Goal: Task Accomplishment & Management: Use online tool/utility

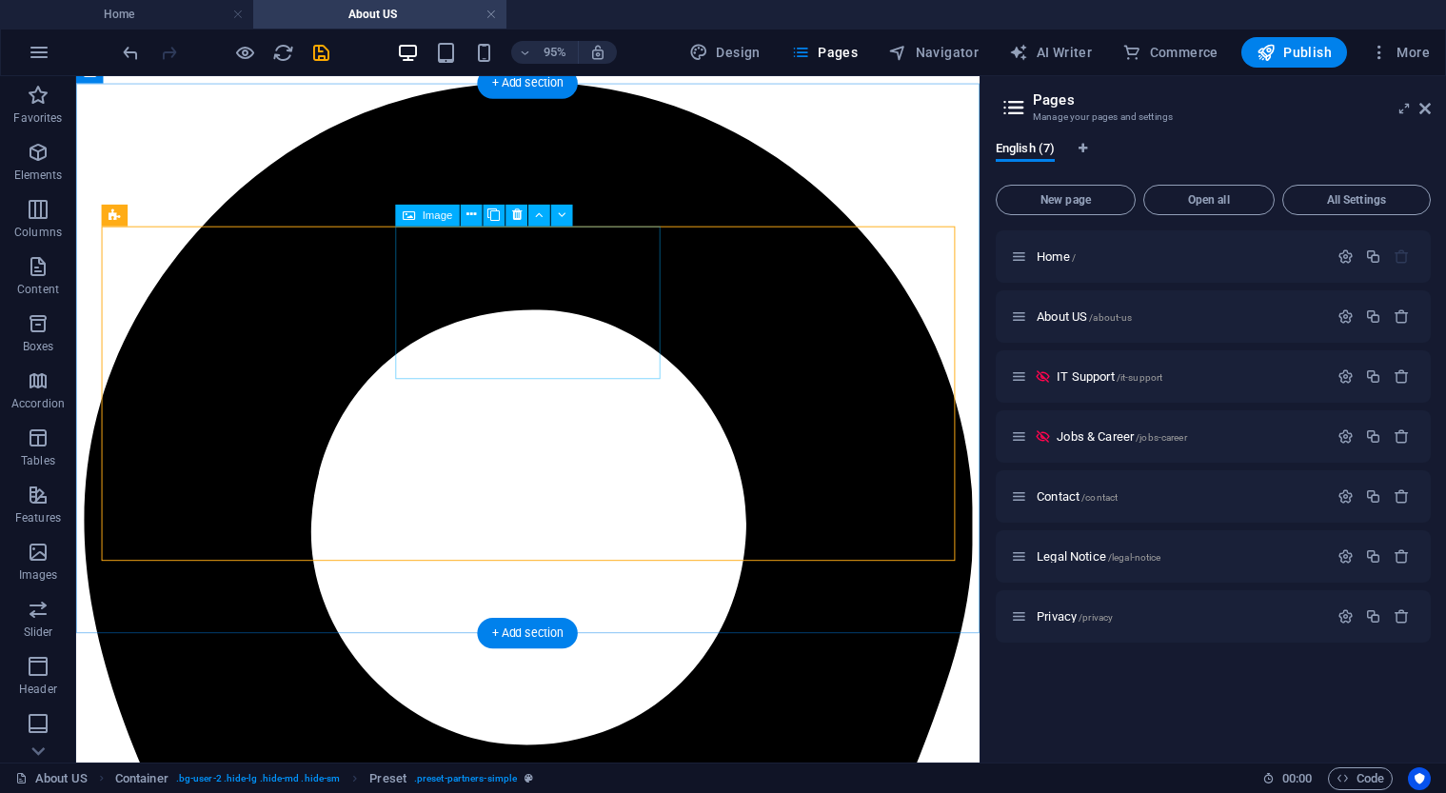
scroll to position [4295, 0]
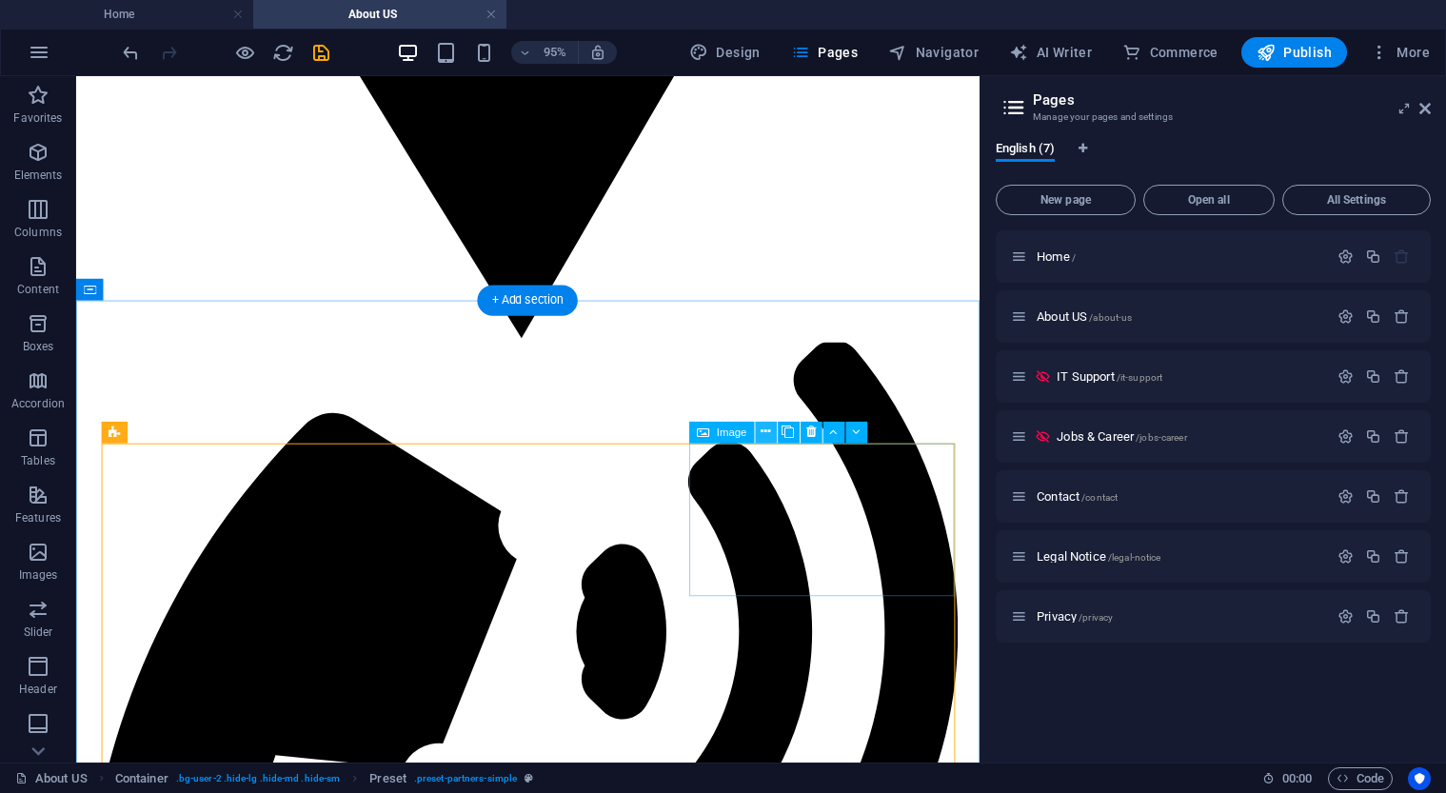
click at [764, 434] on icon at bounding box center [766, 432] width 10 height 19
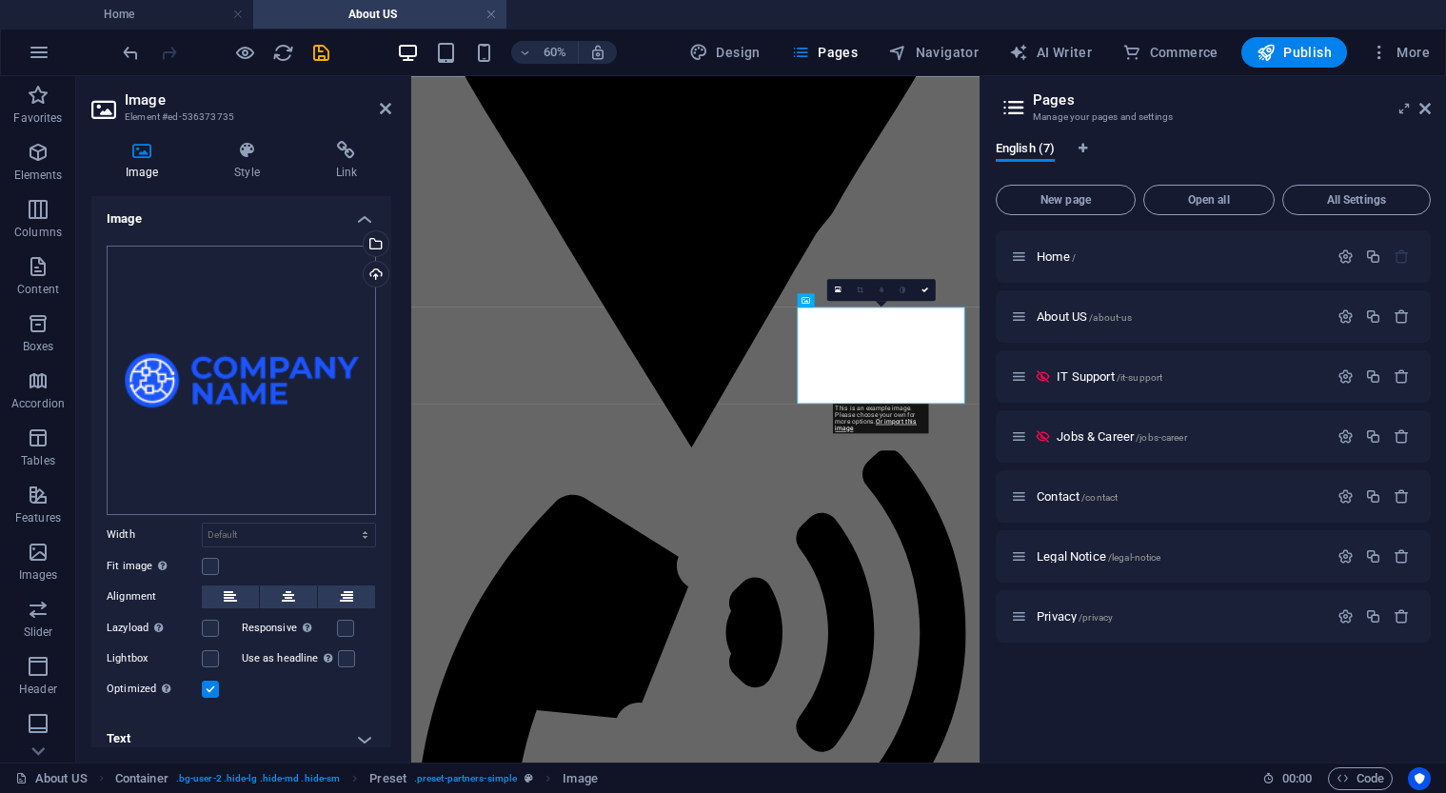
scroll to position [0, 0]
click at [253, 167] on h4 "Style" at bounding box center [250, 161] width 101 height 40
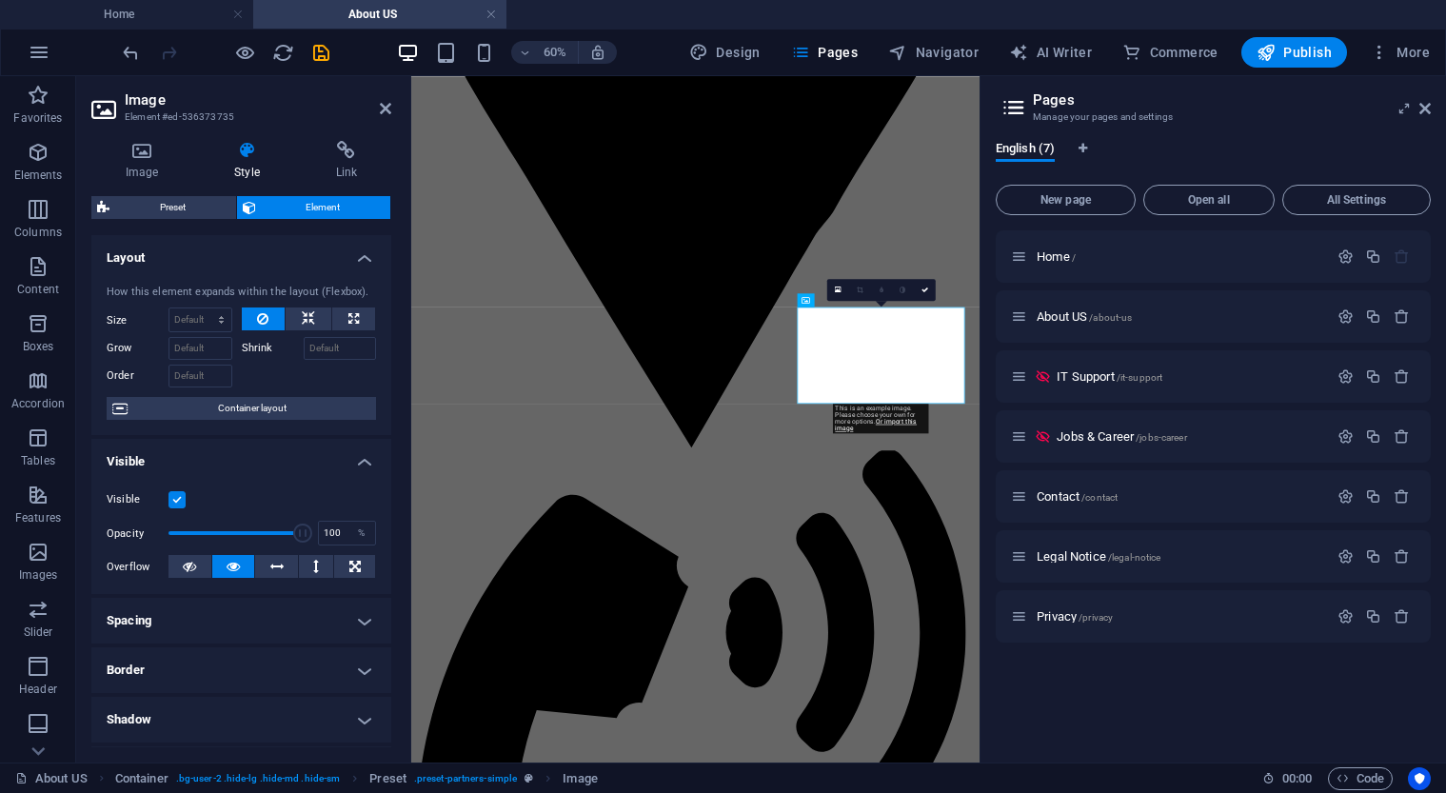
click at [175, 500] on label at bounding box center [177, 499] width 17 height 17
click at [0, 0] on input "Visible" at bounding box center [0, 0] width 0 height 0
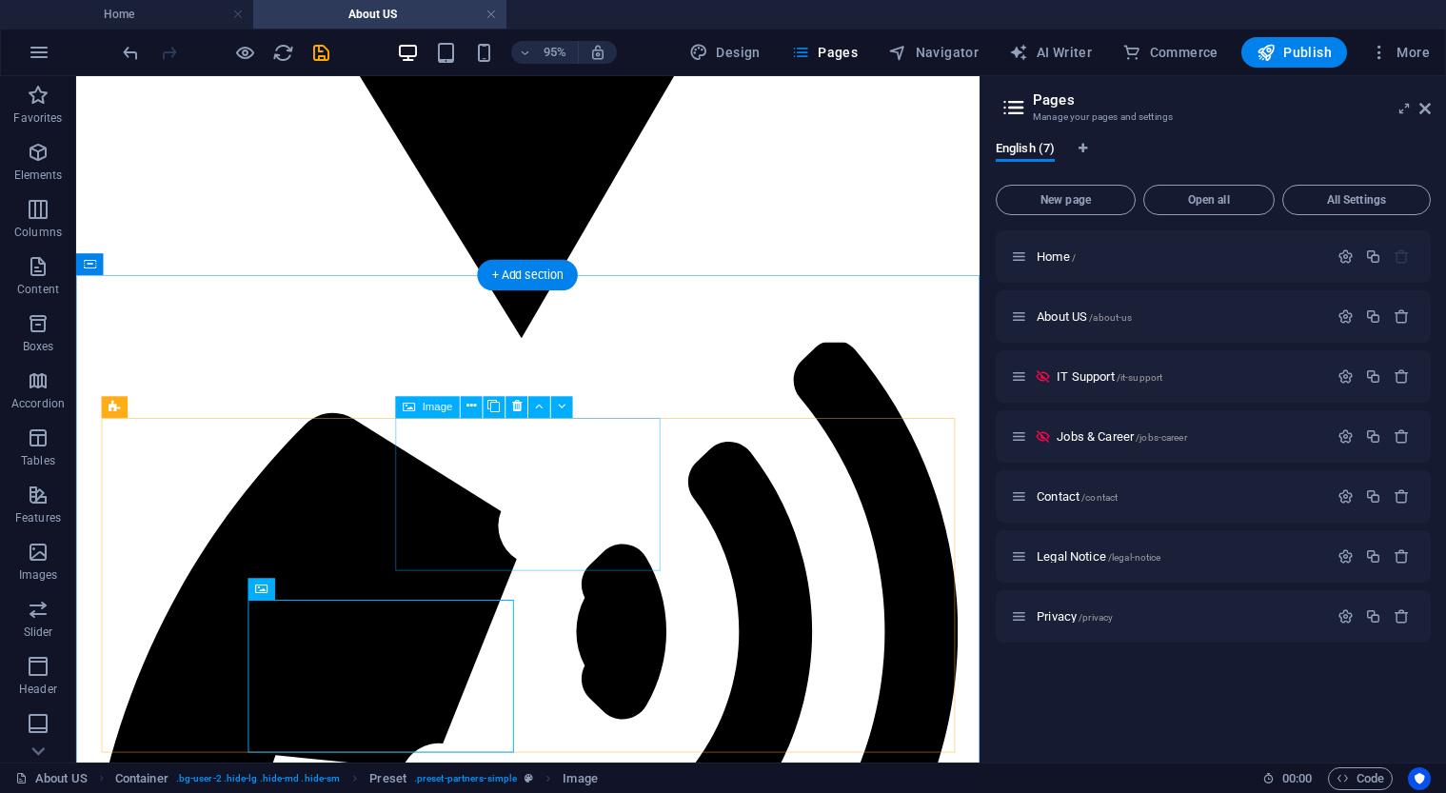
scroll to position [4346, 0]
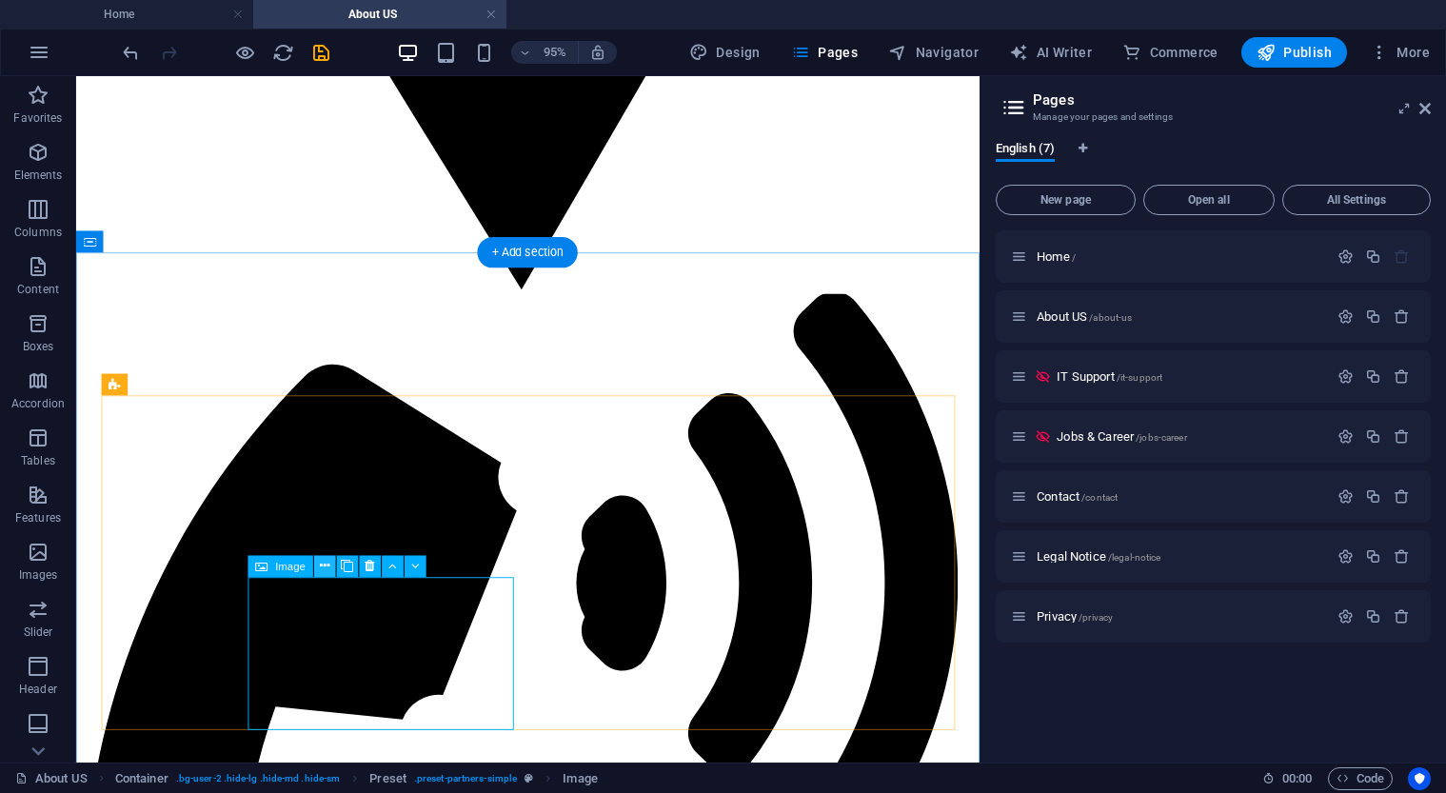
click at [322, 572] on icon at bounding box center [325, 566] width 10 height 19
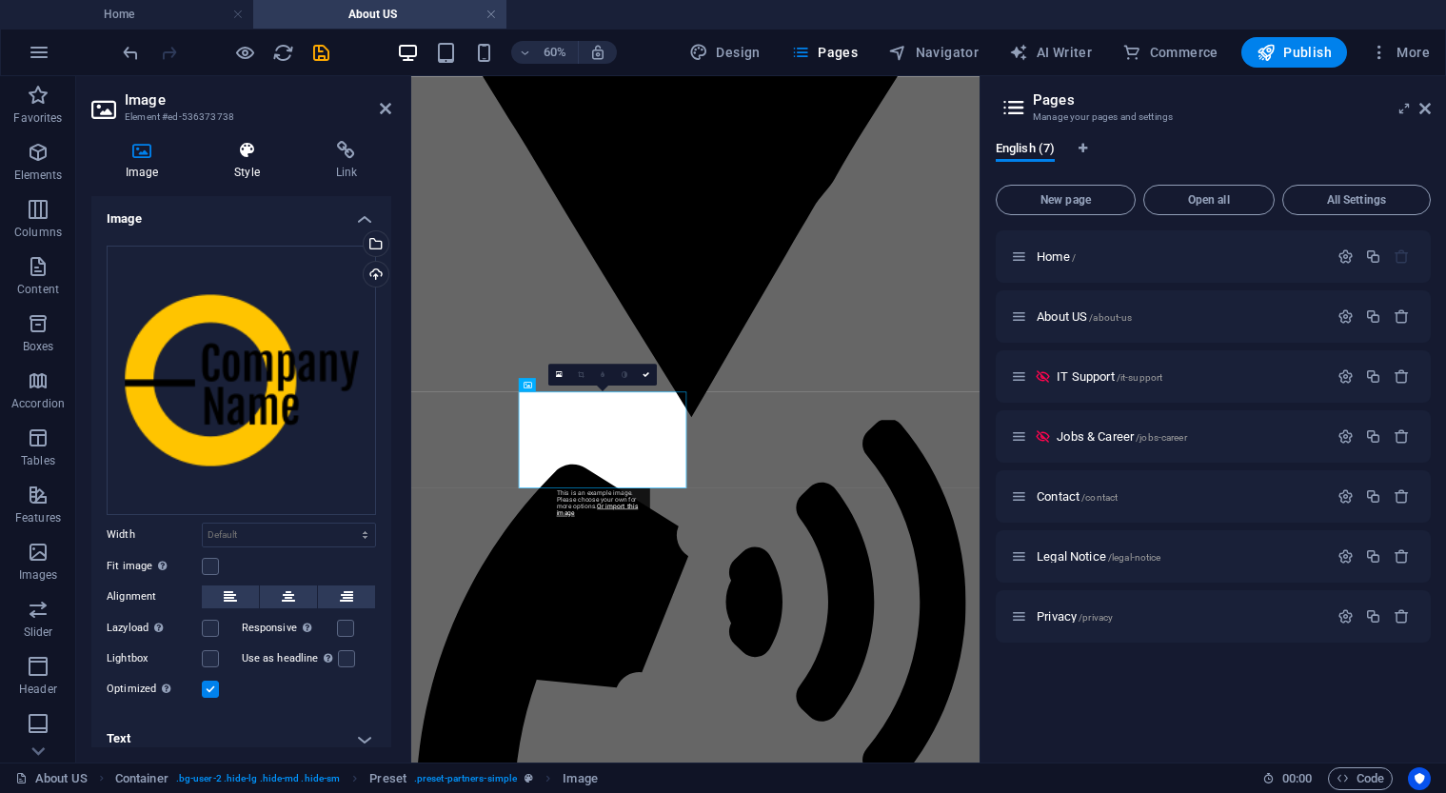
click at [264, 154] on icon at bounding box center [246, 150] width 93 height 19
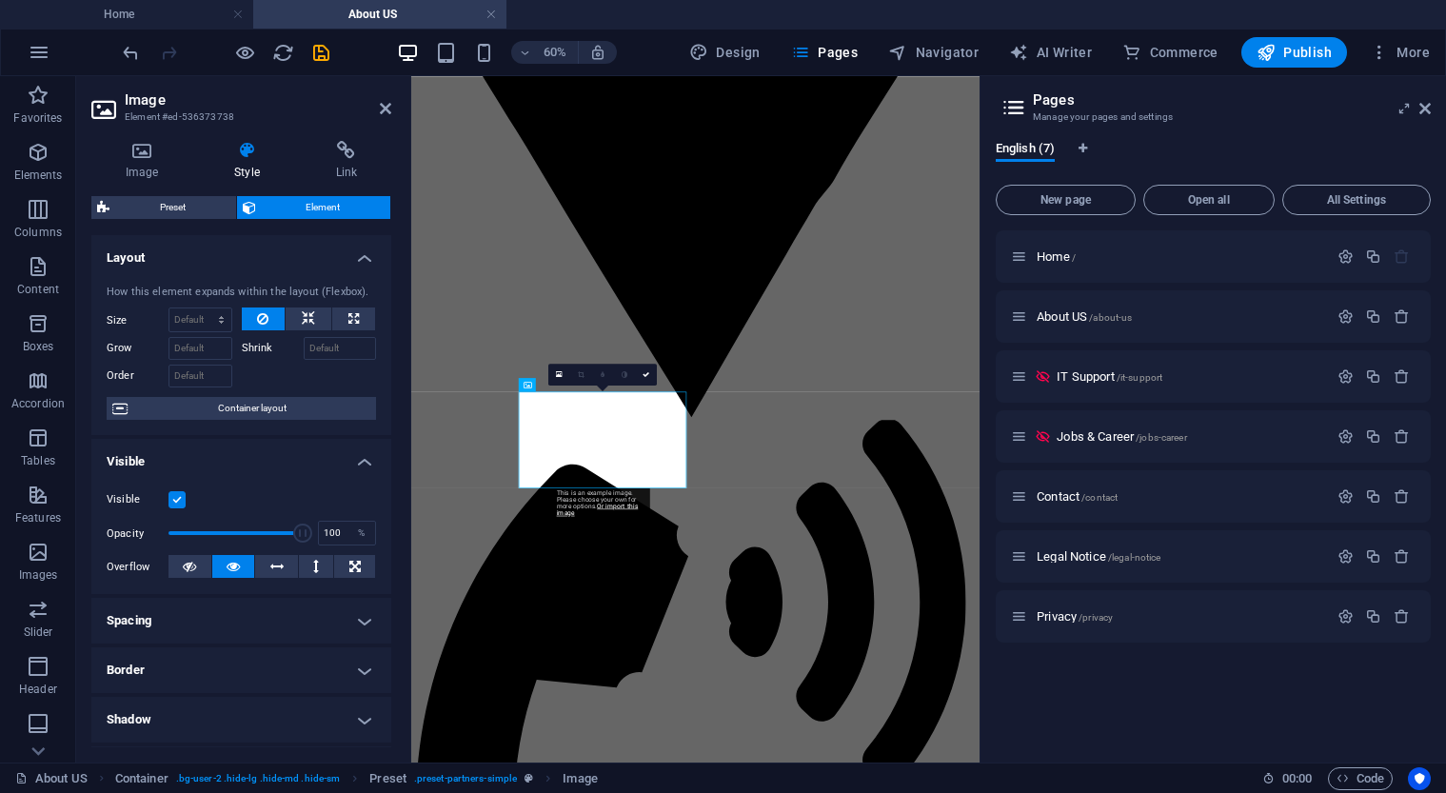
click at [169, 499] on label at bounding box center [177, 499] width 17 height 17
click at [0, 0] on input "Visible" at bounding box center [0, 0] width 0 height 0
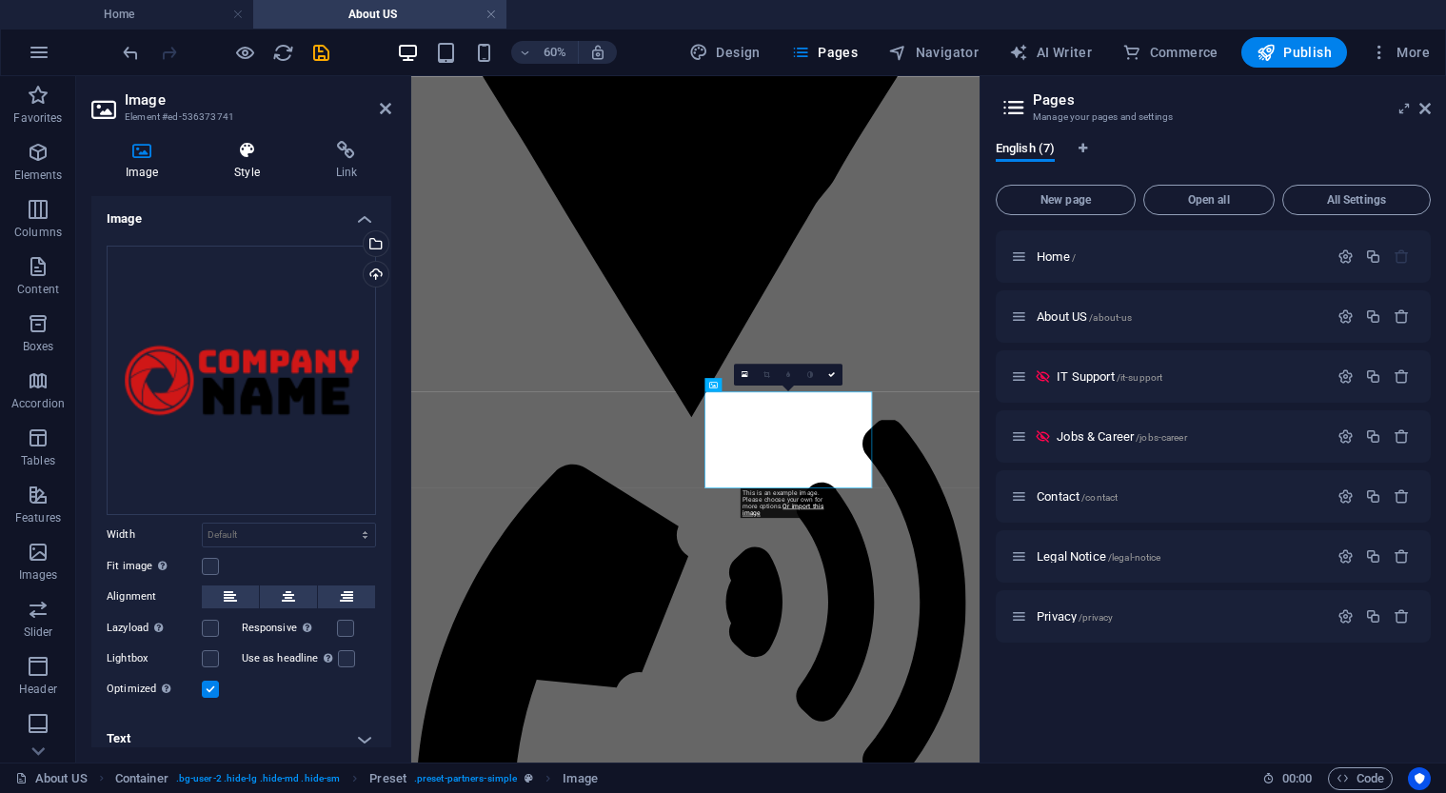
click at [252, 154] on icon at bounding box center [246, 150] width 93 height 19
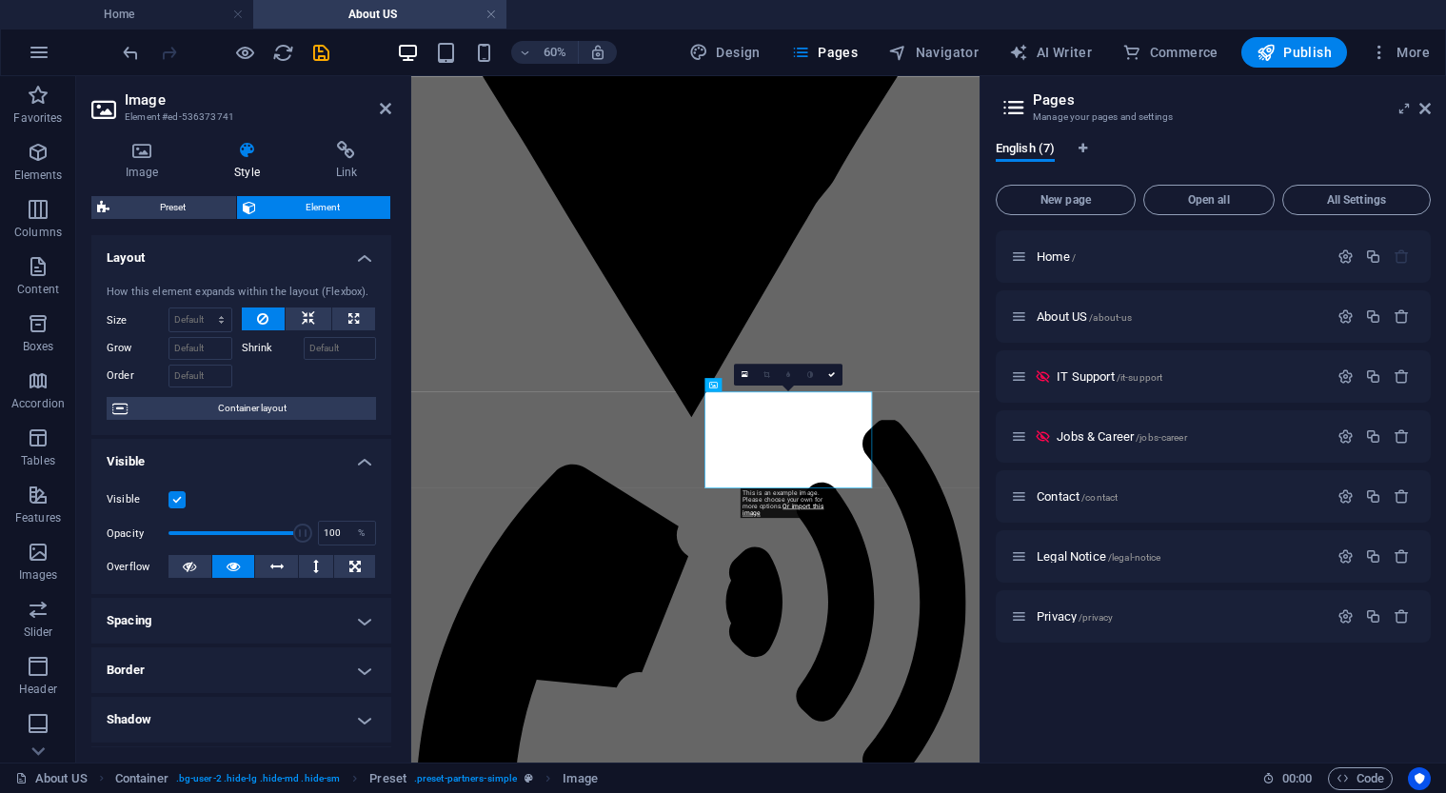
click at [181, 505] on label at bounding box center [177, 499] width 17 height 17
click at [0, 0] on input "Visible" at bounding box center [0, 0] width 0 height 0
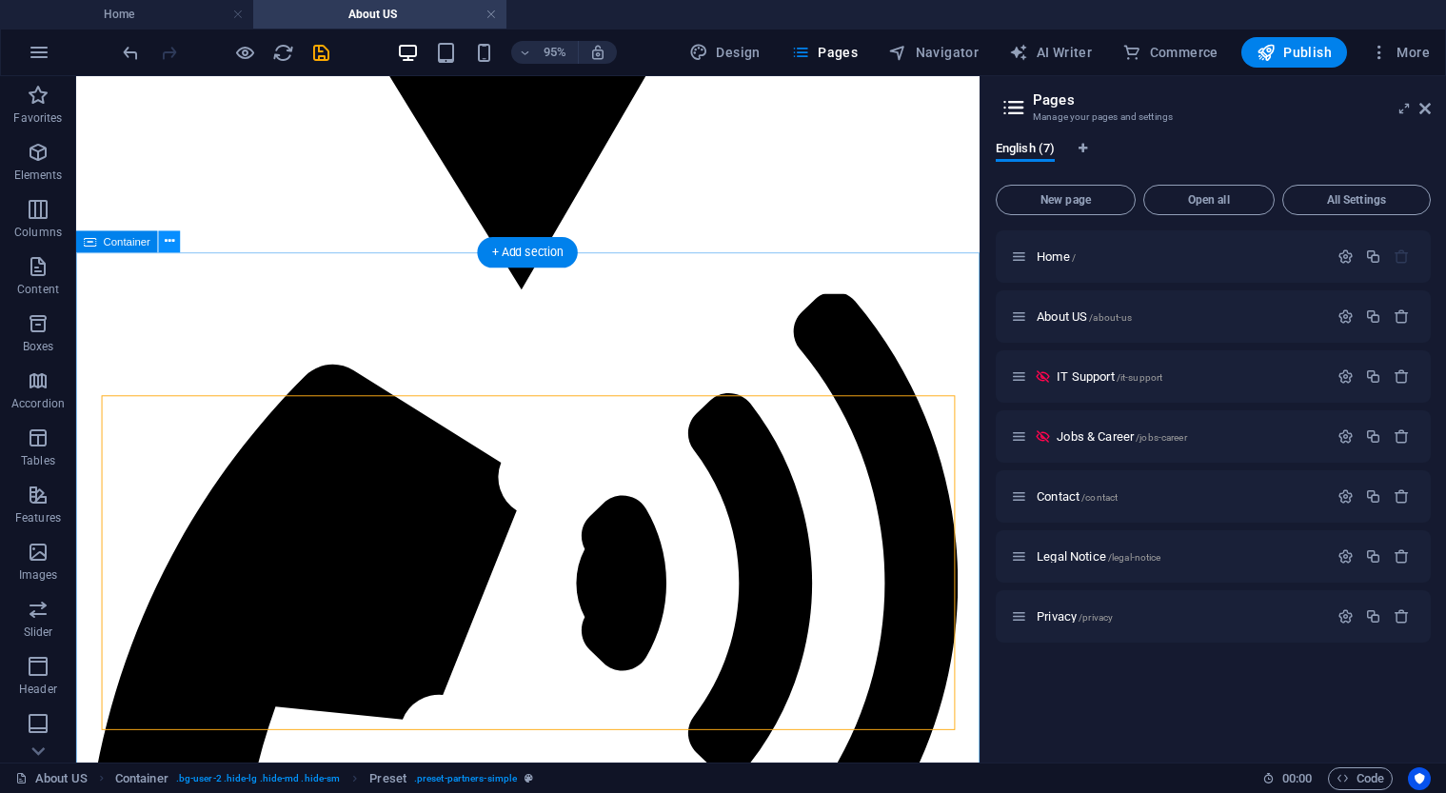
click at [170, 246] on icon at bounding box center [170, 241] width 10 height 19
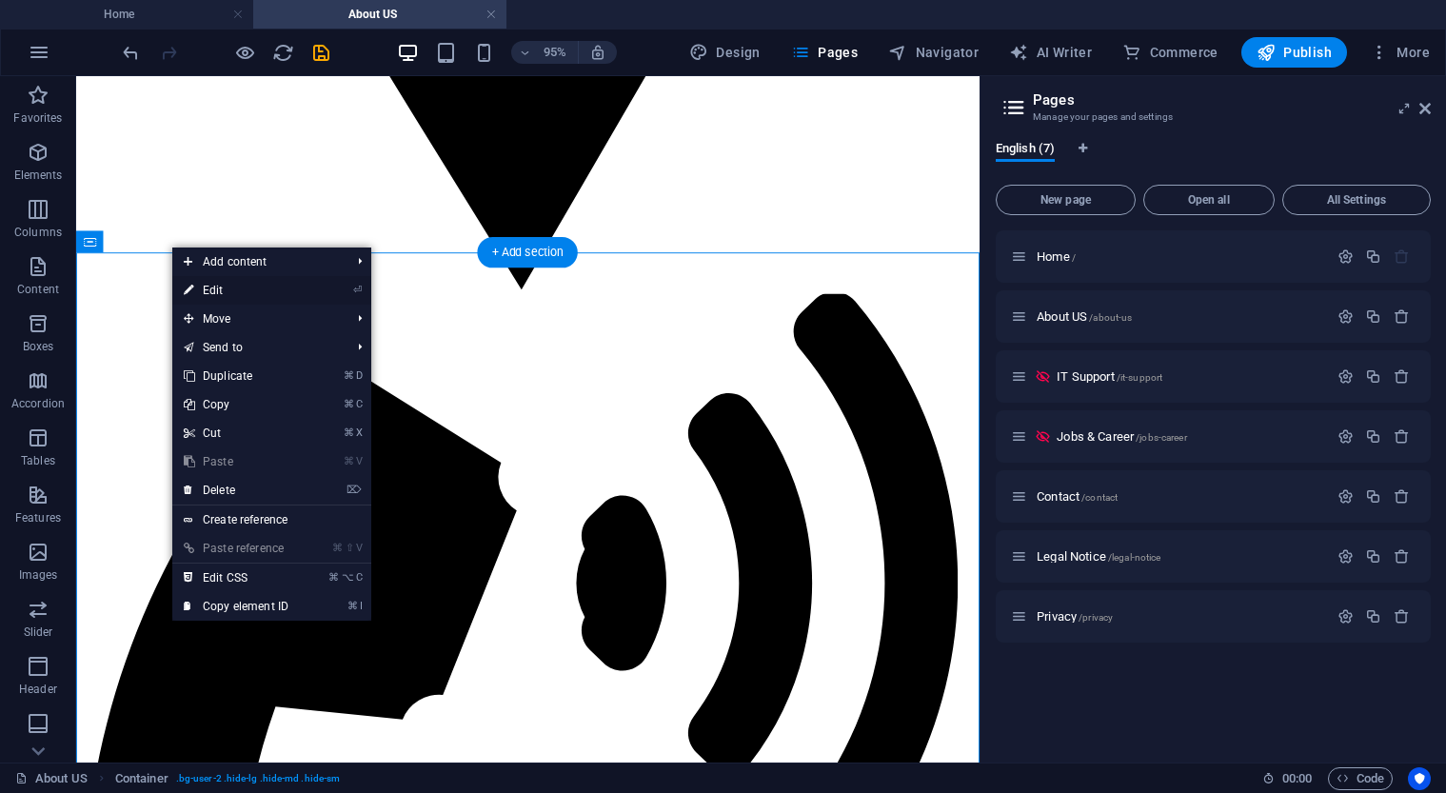
click at [261, 294] on link "⏎ Edit" at bounding box center [236, 290] width 128 height 29
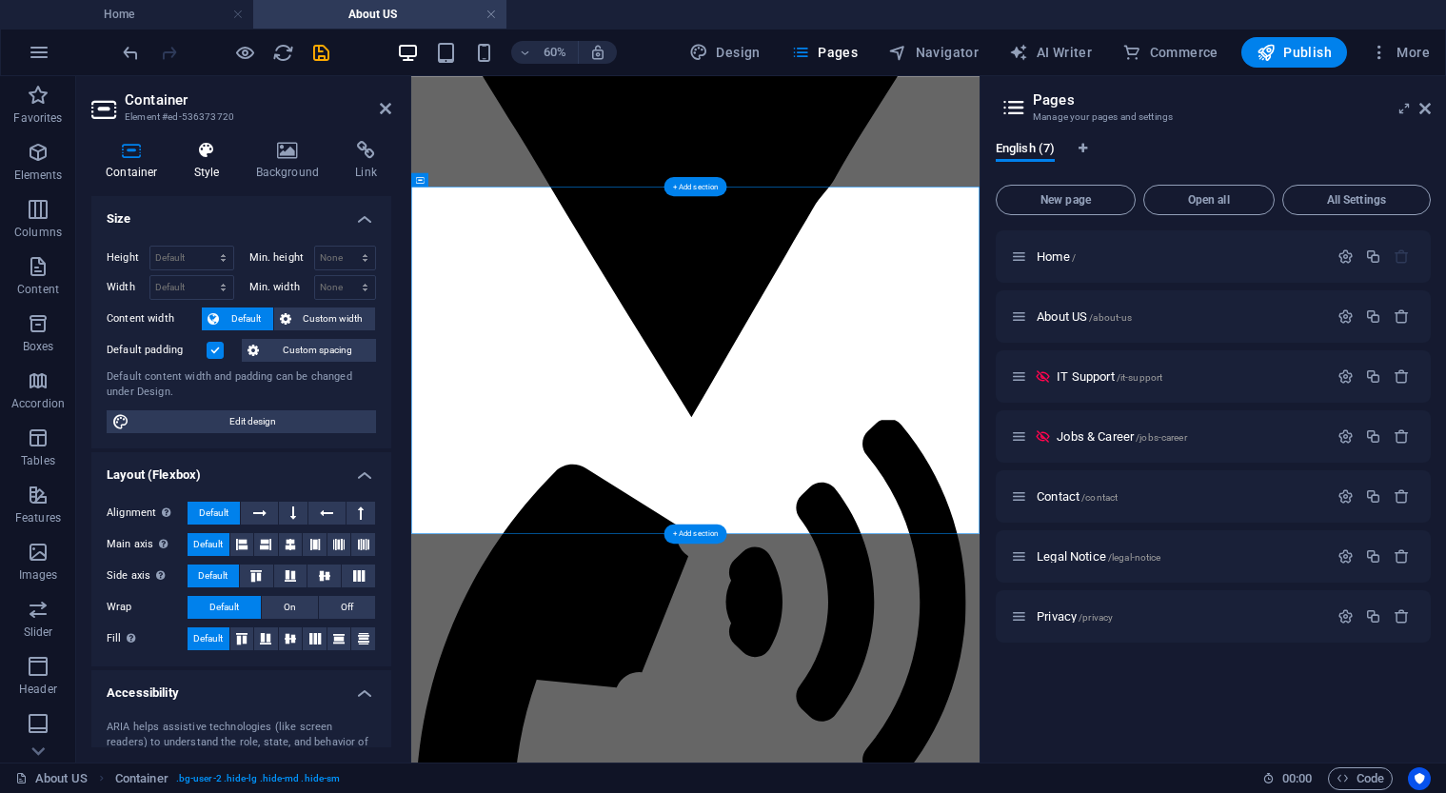
click at [208, 161] on h4 "Style" at bounding box center [211, 161] width 62 height 40
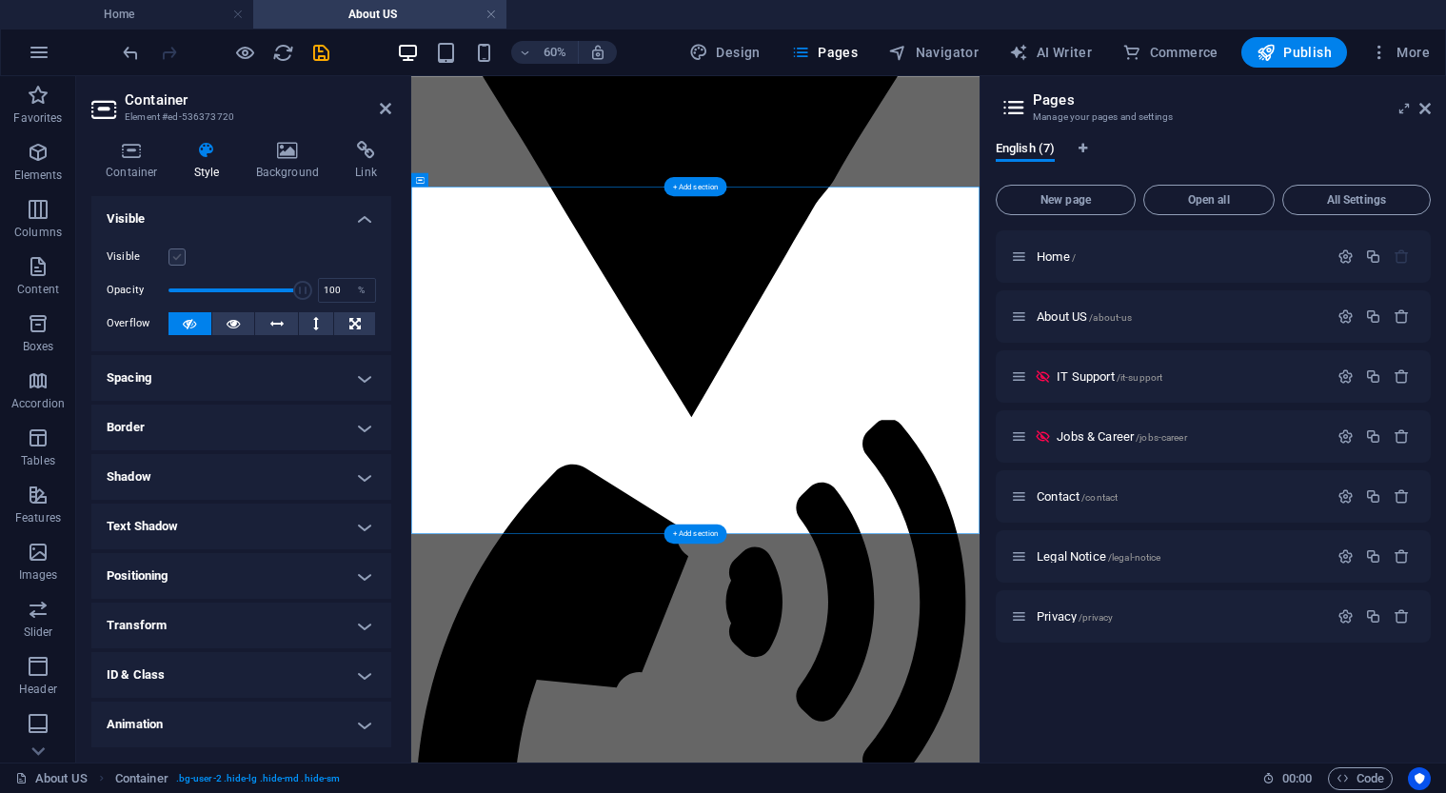
click at [180, 253] on label at bounding box center [177, 256] width 17 height 17
click at [0, 0] on input "Visible" at bounding box center [0, 0] width 0 height 0
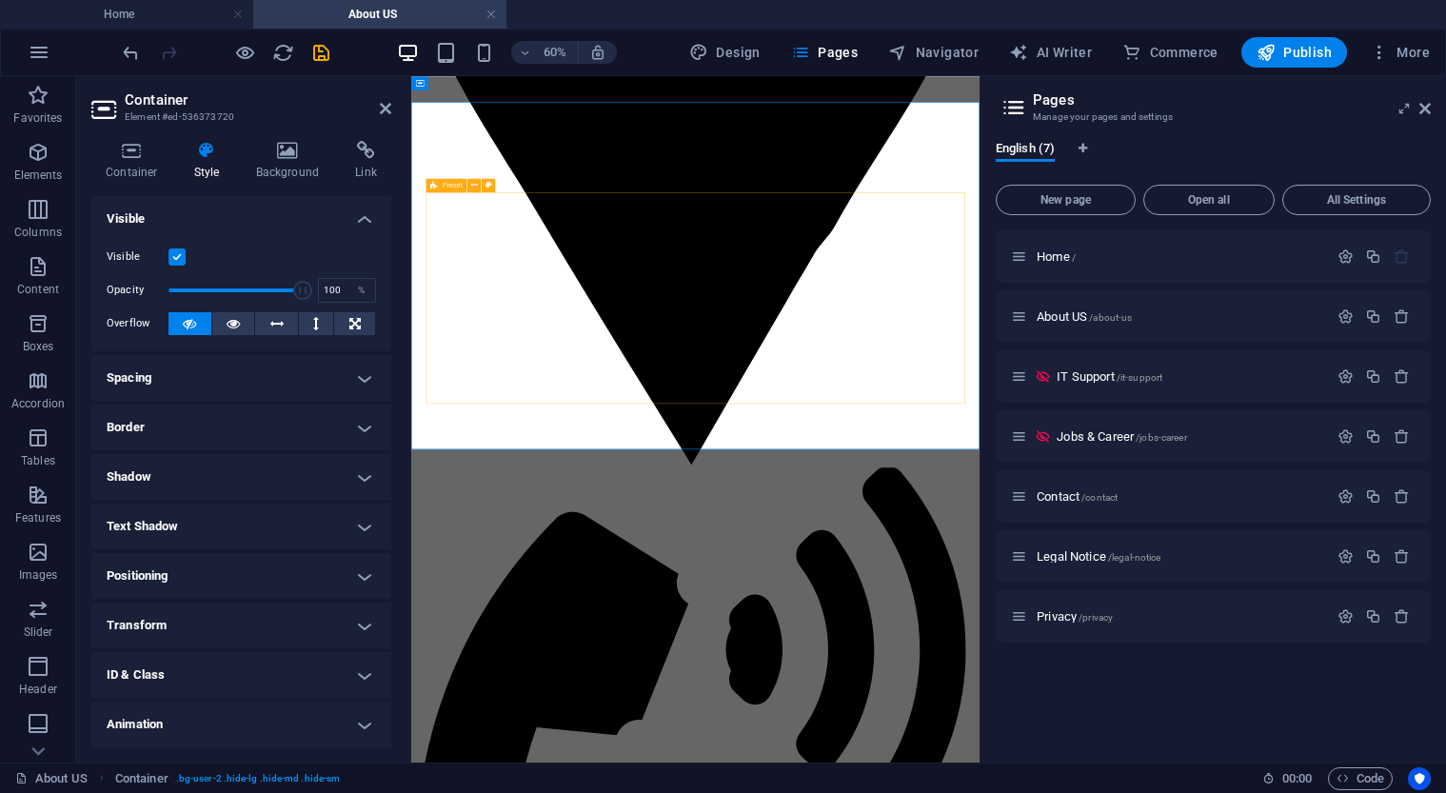
scroll to position [4258, 0]
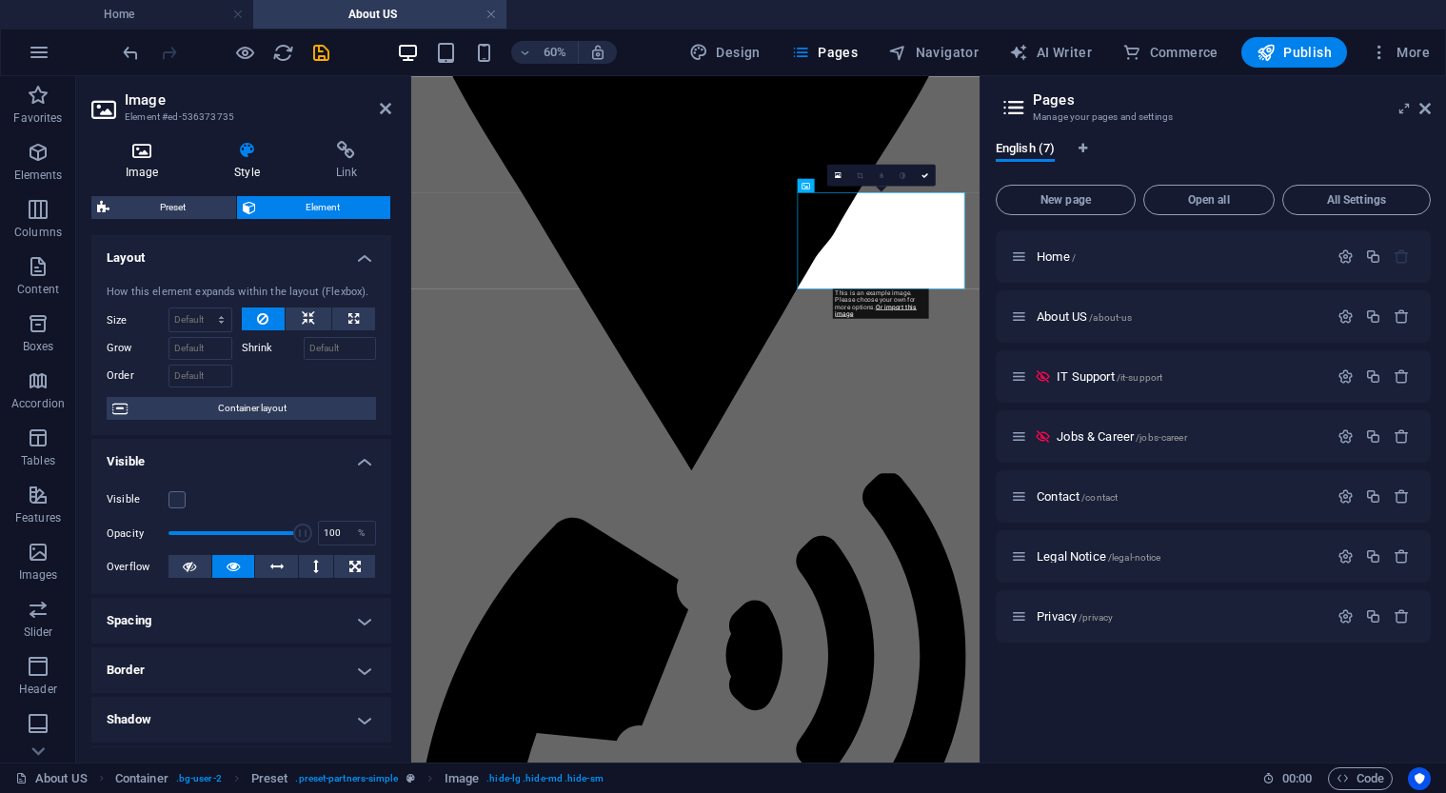
click at [139, 165] on h4 "Image" at bounding box center [145, 161] width 109 height 40
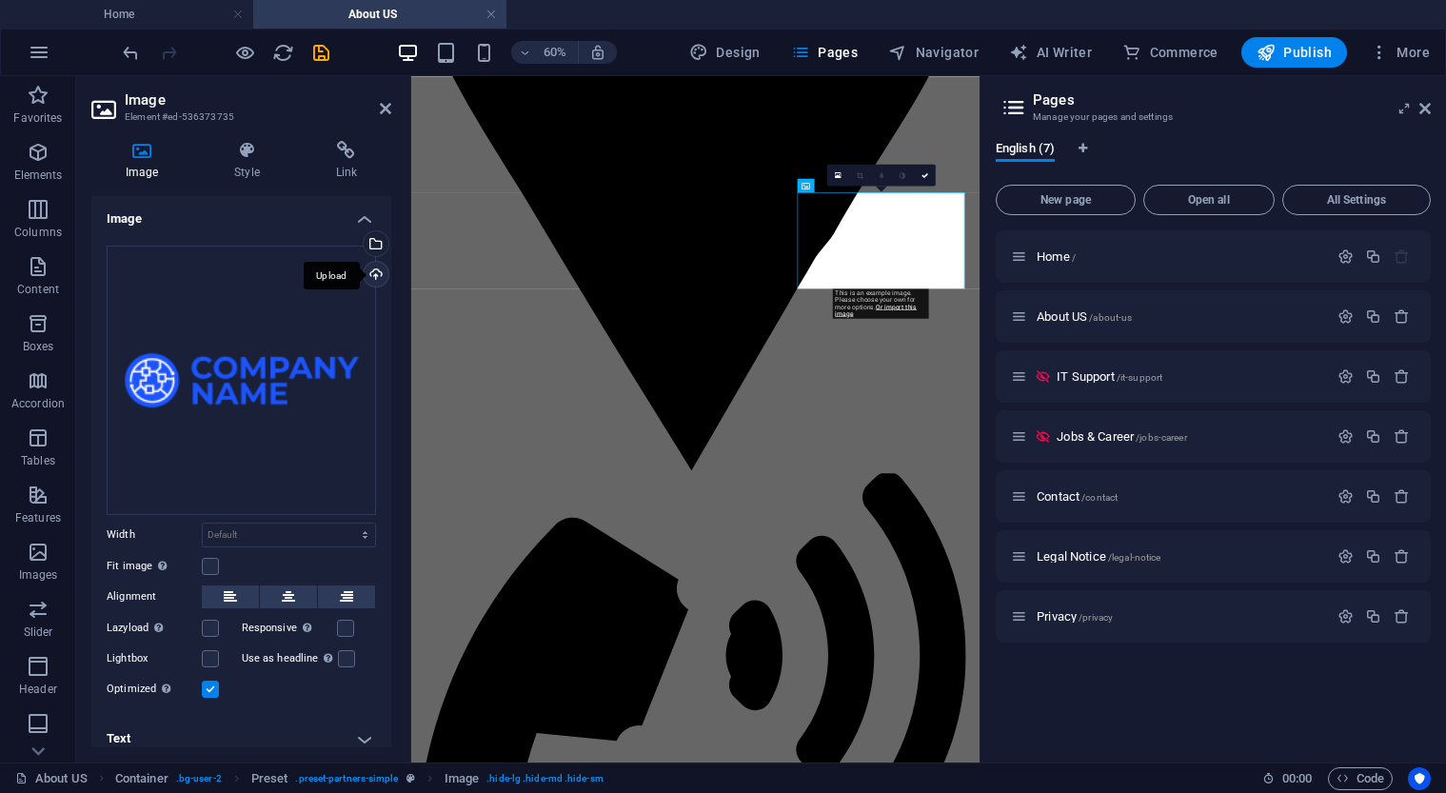
click at [373, 269] on div "Upload" at bounding box center [374, 276] width 29 height 29
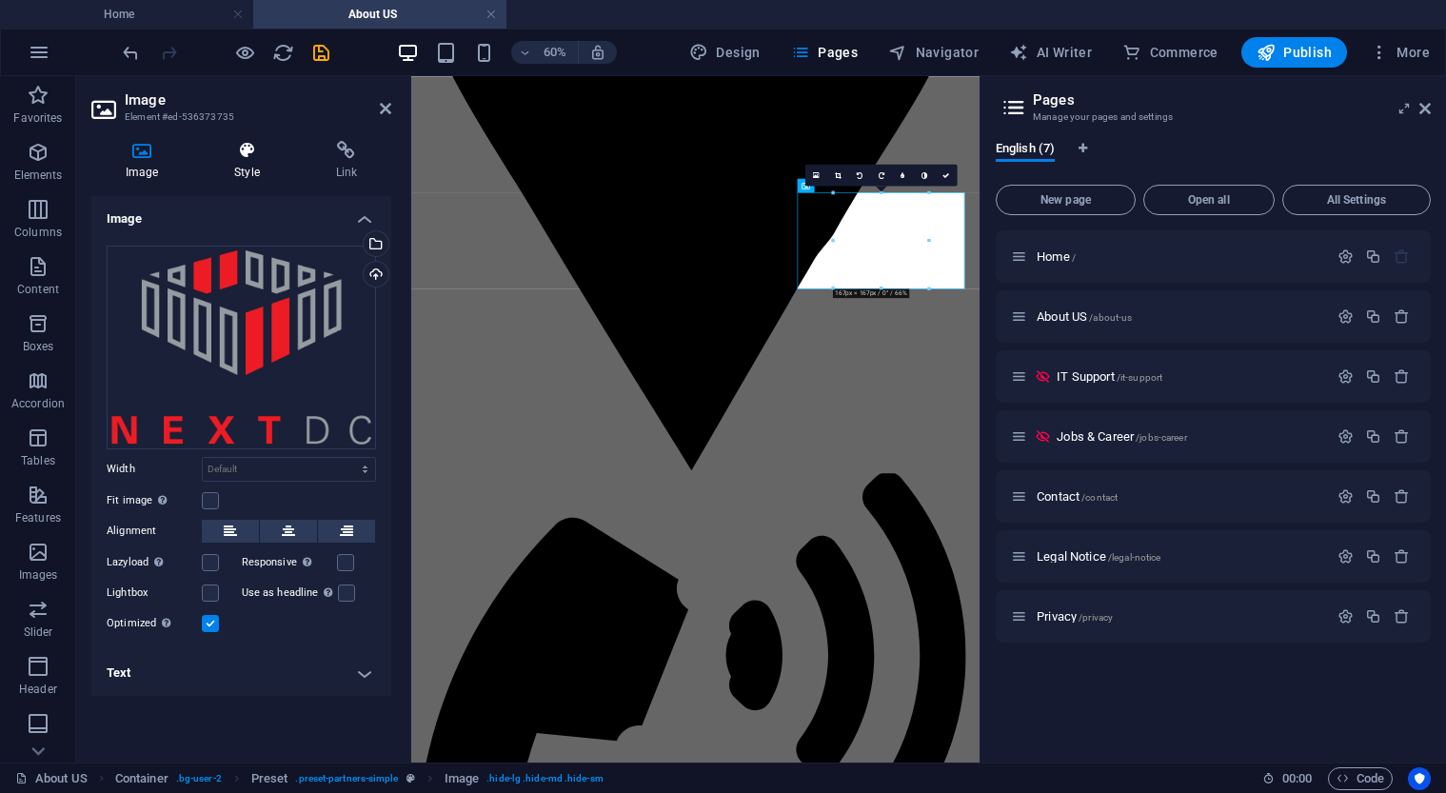
click at [247, 161] on h4 "Style" at bounding box center [250, 161] width 101 height 40
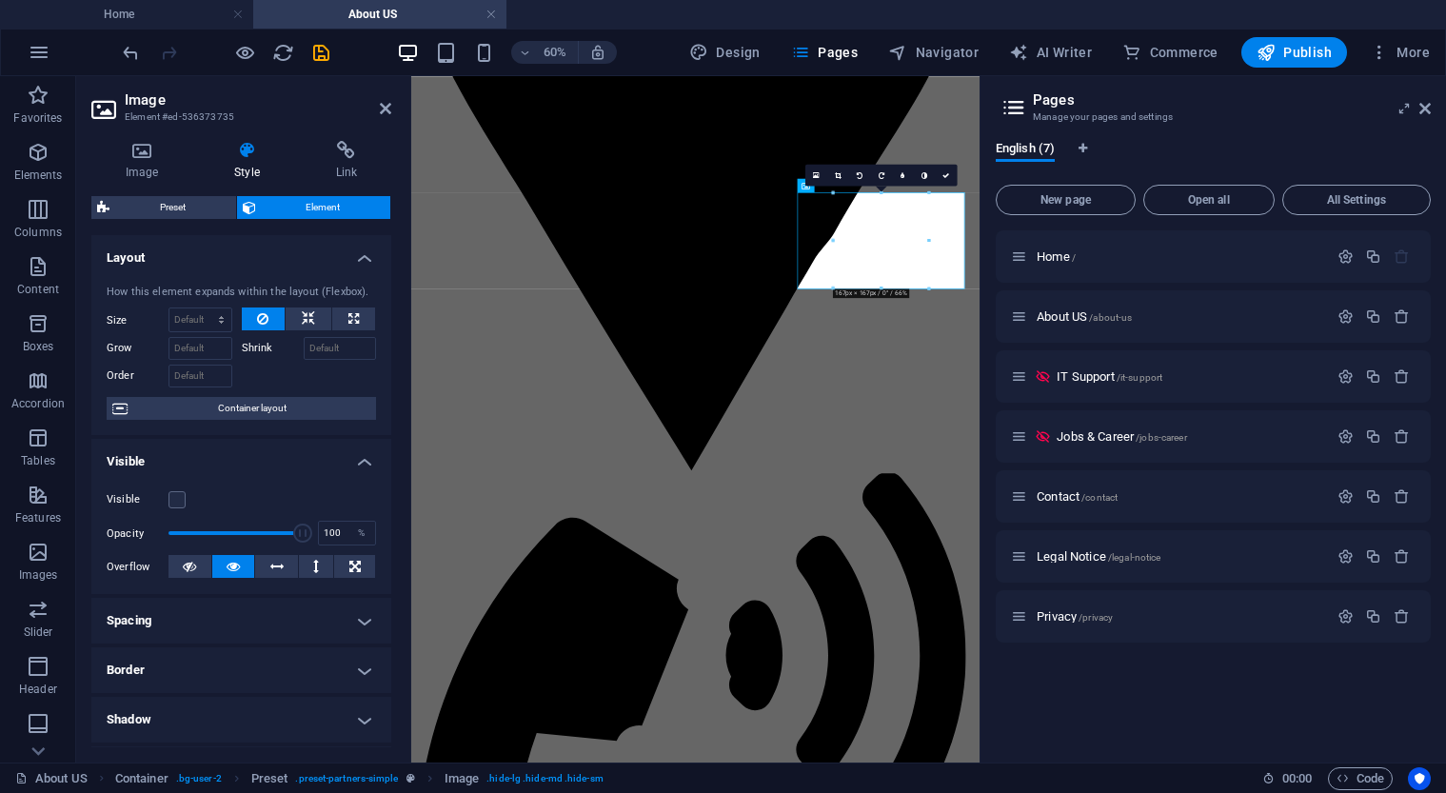
click at [175, 508] on div "Visible" at bounding box center [241, 499] width 269 height 23
click at [177, 499] on label at bounding box center [177, 499] width 17 height 17
click at [0, 0] on input "Visible" at bounding box center [0, 0] width 0 height 0
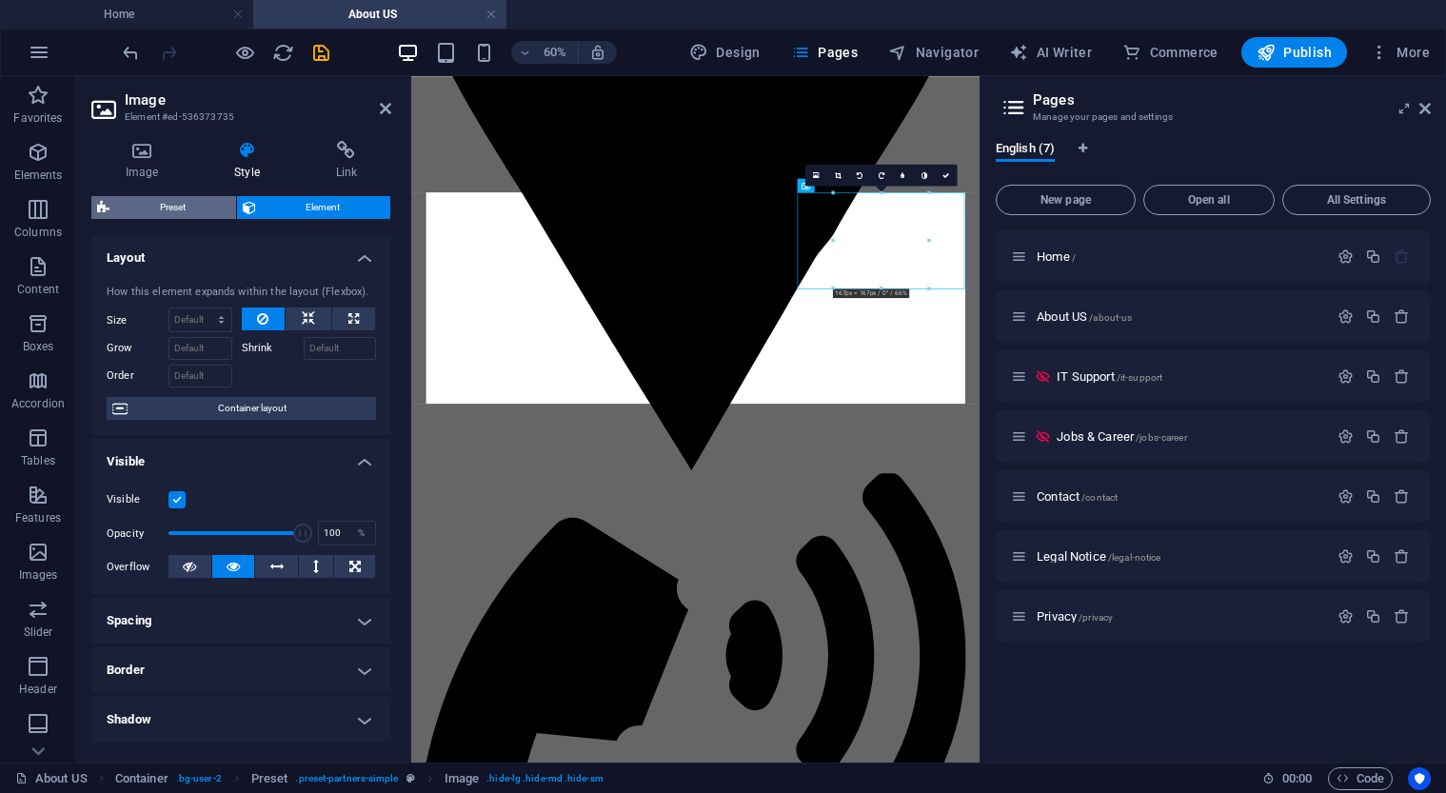
click at [185, 205] on span "Preset" at bounding box center [172, 207] width 115 height 23
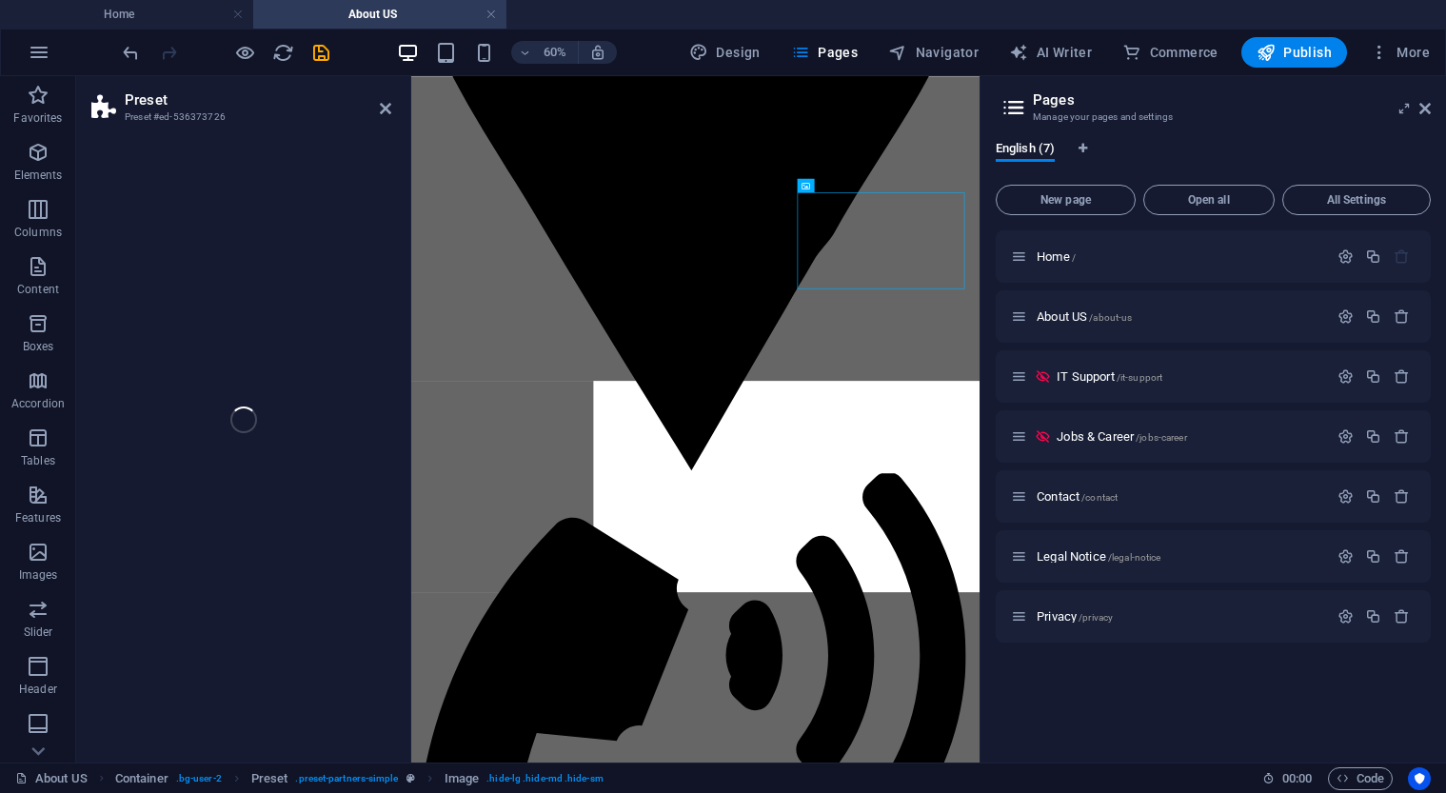
select select "16/9"
select select "px"
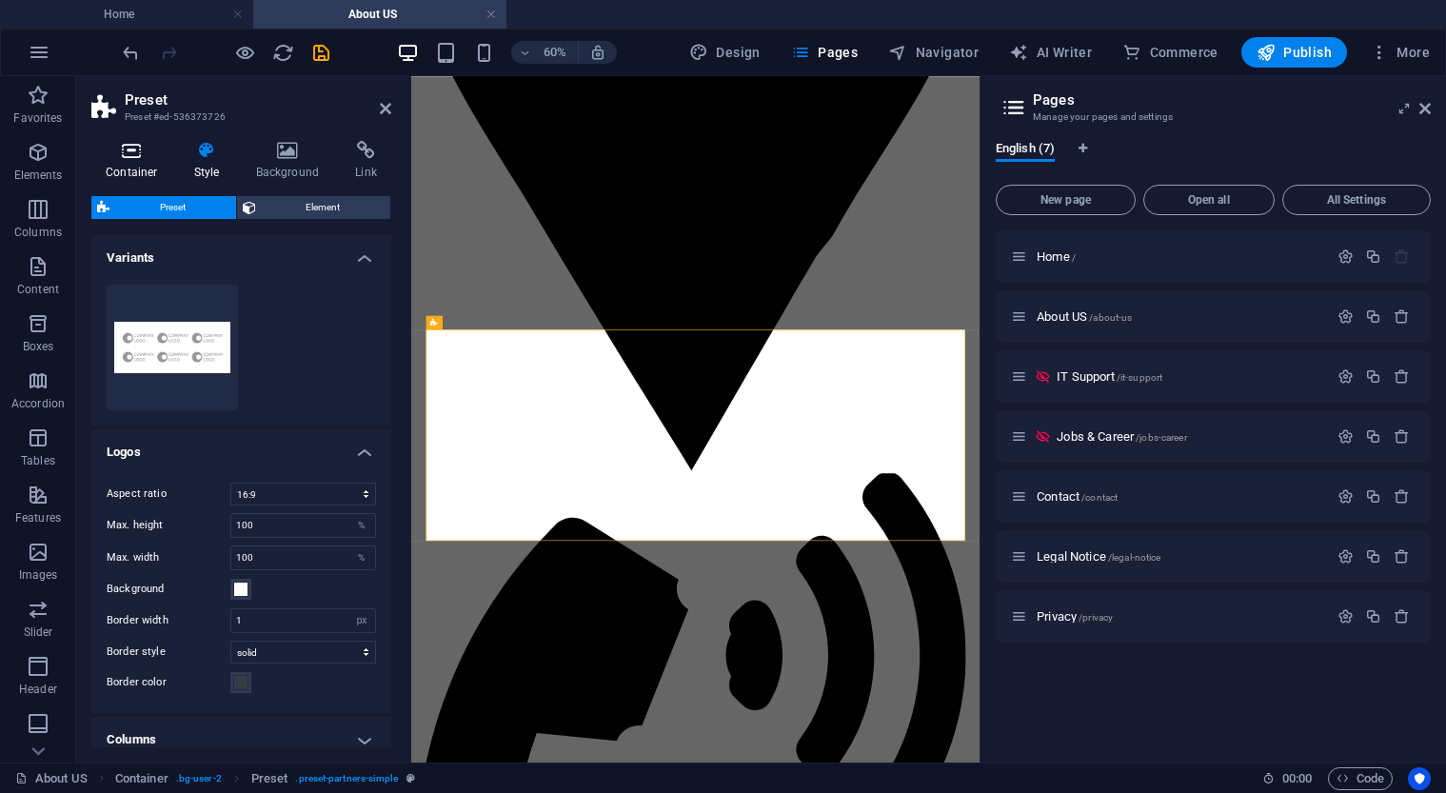
click at [137, 164] on h4 "Container" at bounding box center [135, 161] width 89 height 40
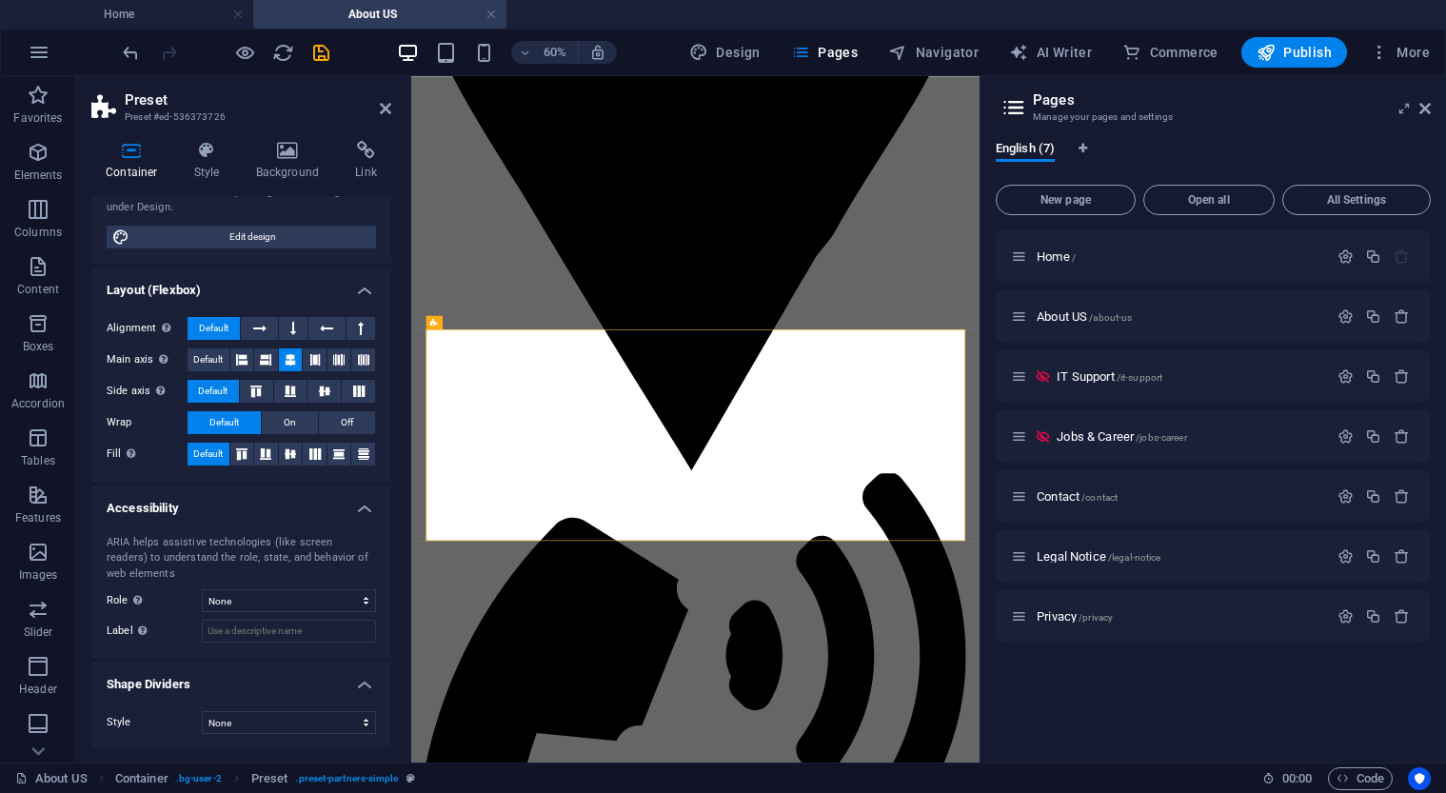
scroll to position [184, 0]
select select "triangle"
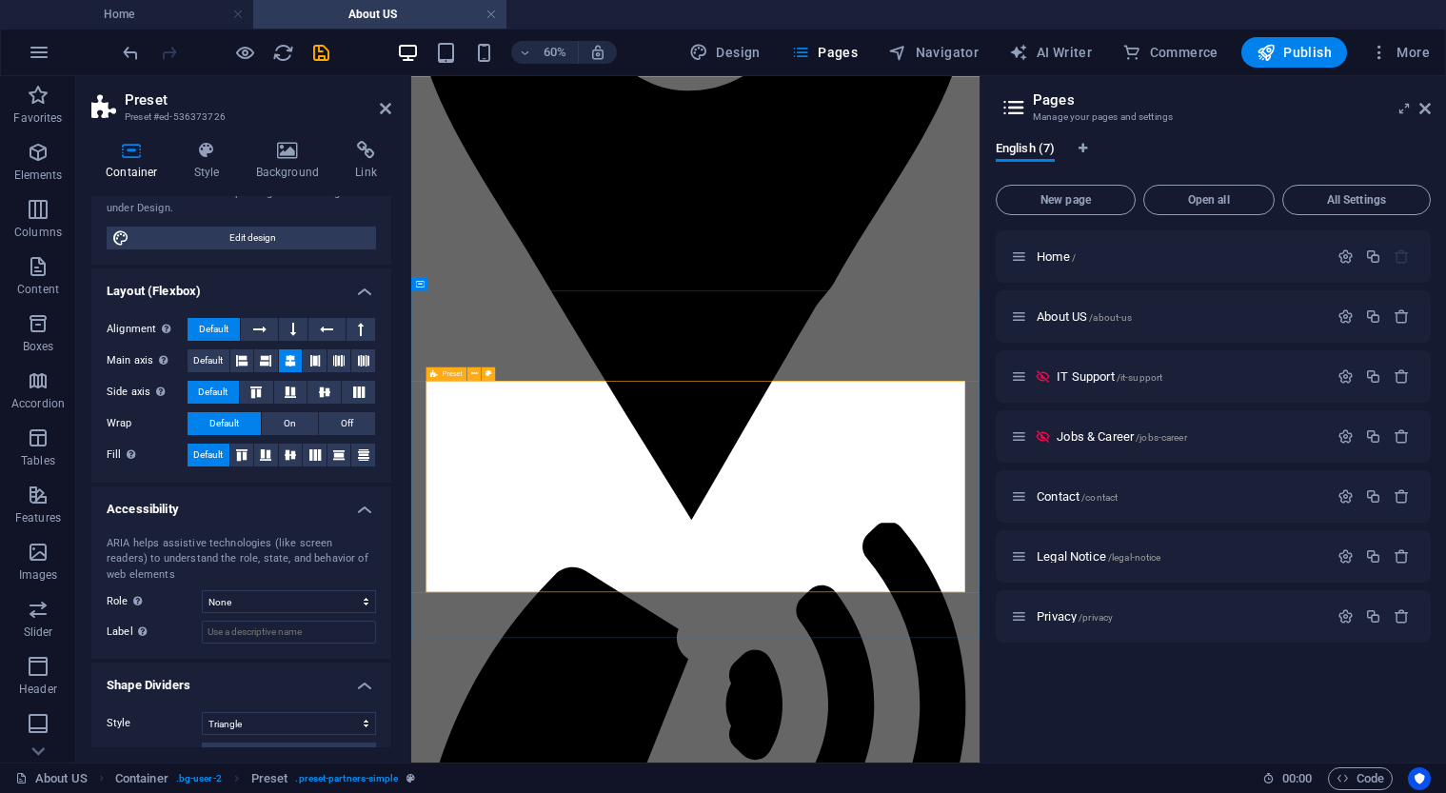
scroll to position [4169, 0]
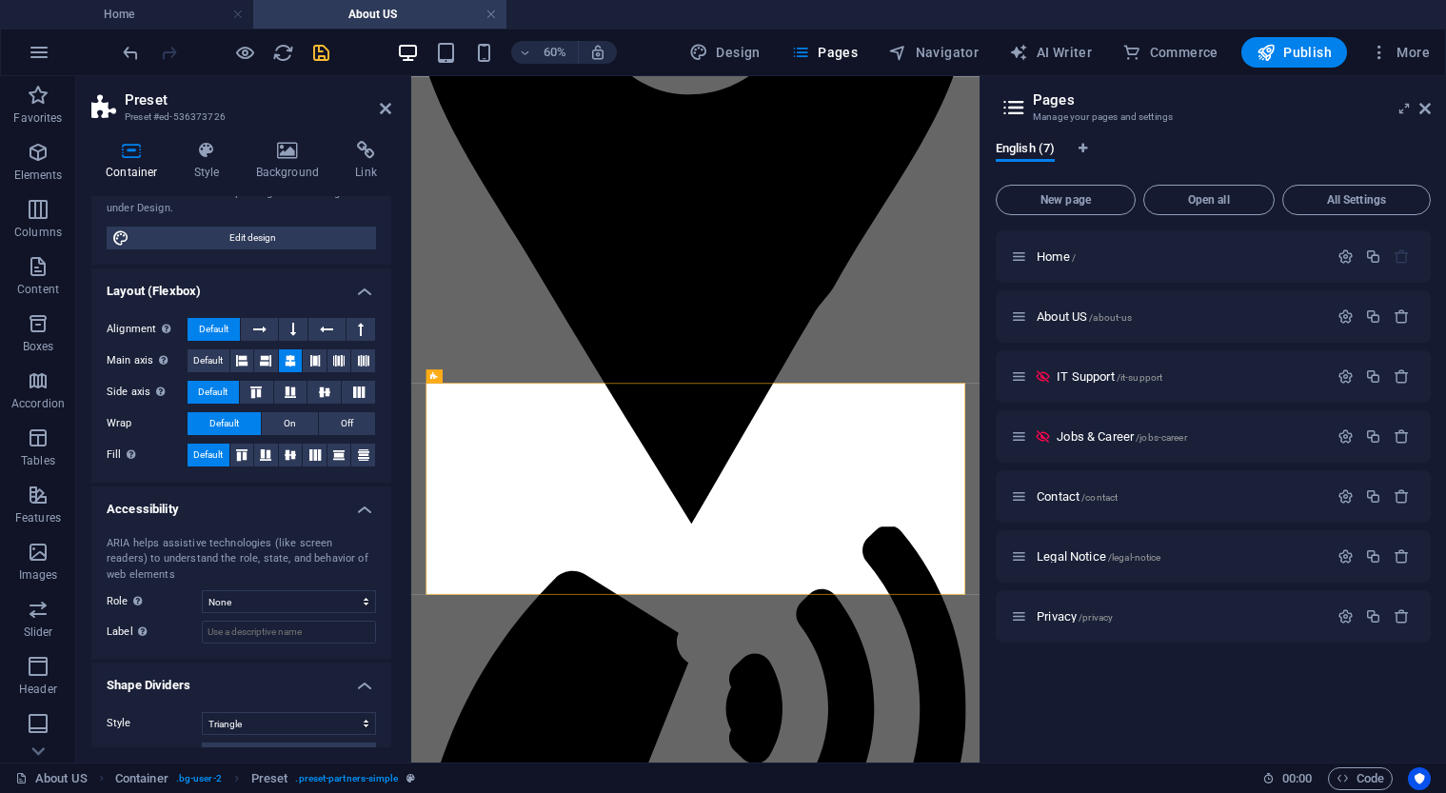
click at [314, 50] on icon "save" at bounding box center [321, 53] width 22 height 22
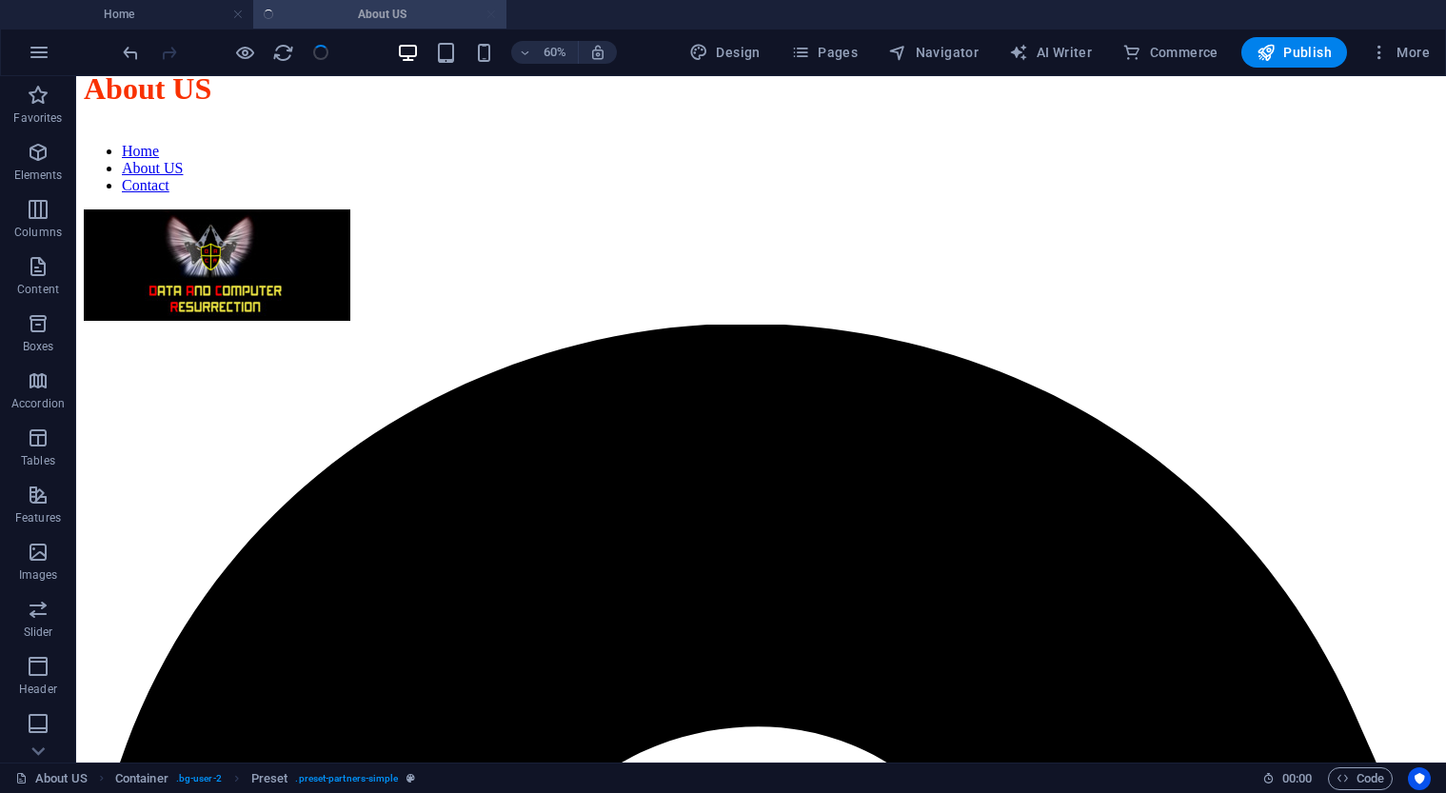
scroll to position [4750, 0]
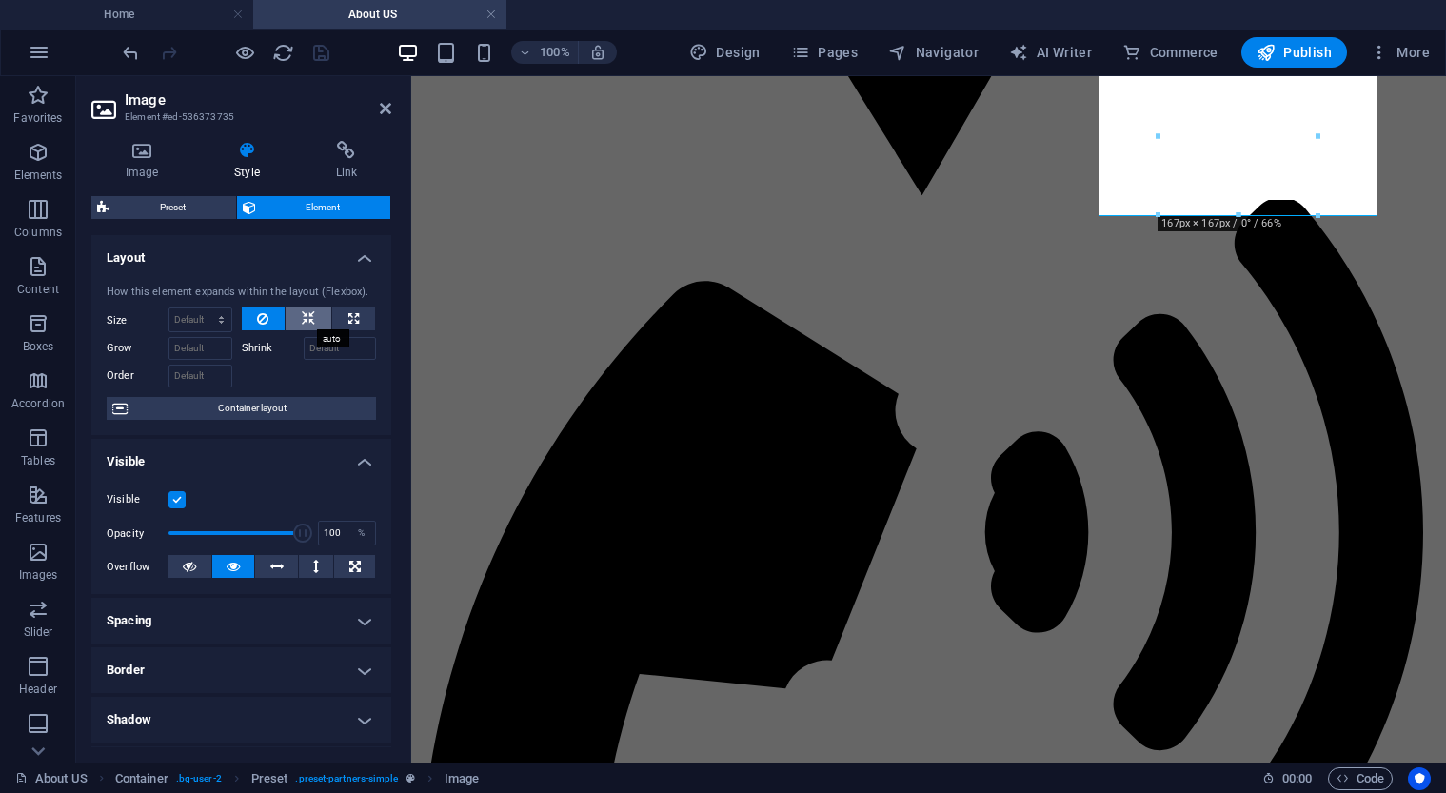
click at [307, 324] on icon at bounding box center [308, 318] width 13 height 23
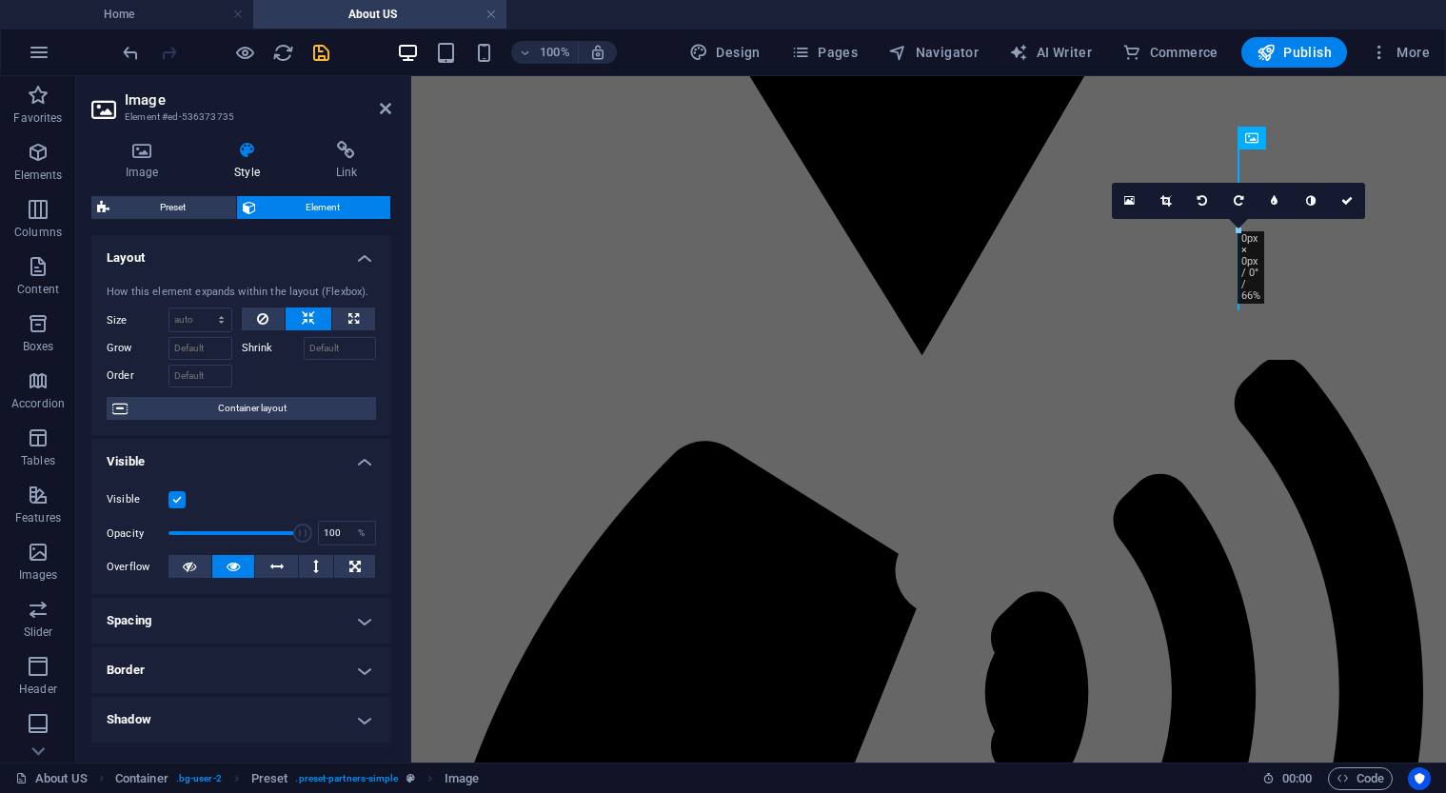
scroll to position [4237, 0]
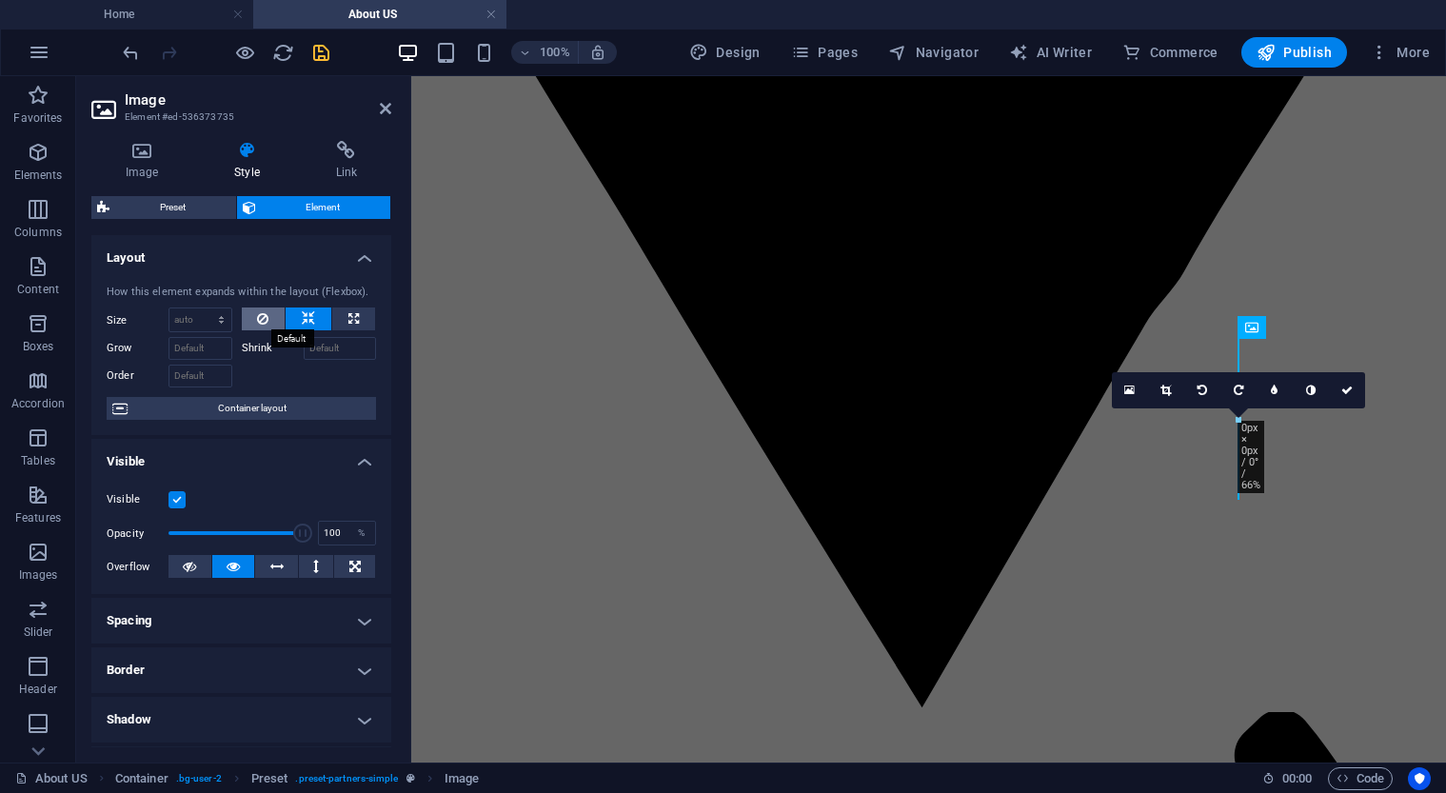
click at [260, 317] on icon at bounding box center [262, 318] width 11 height 23
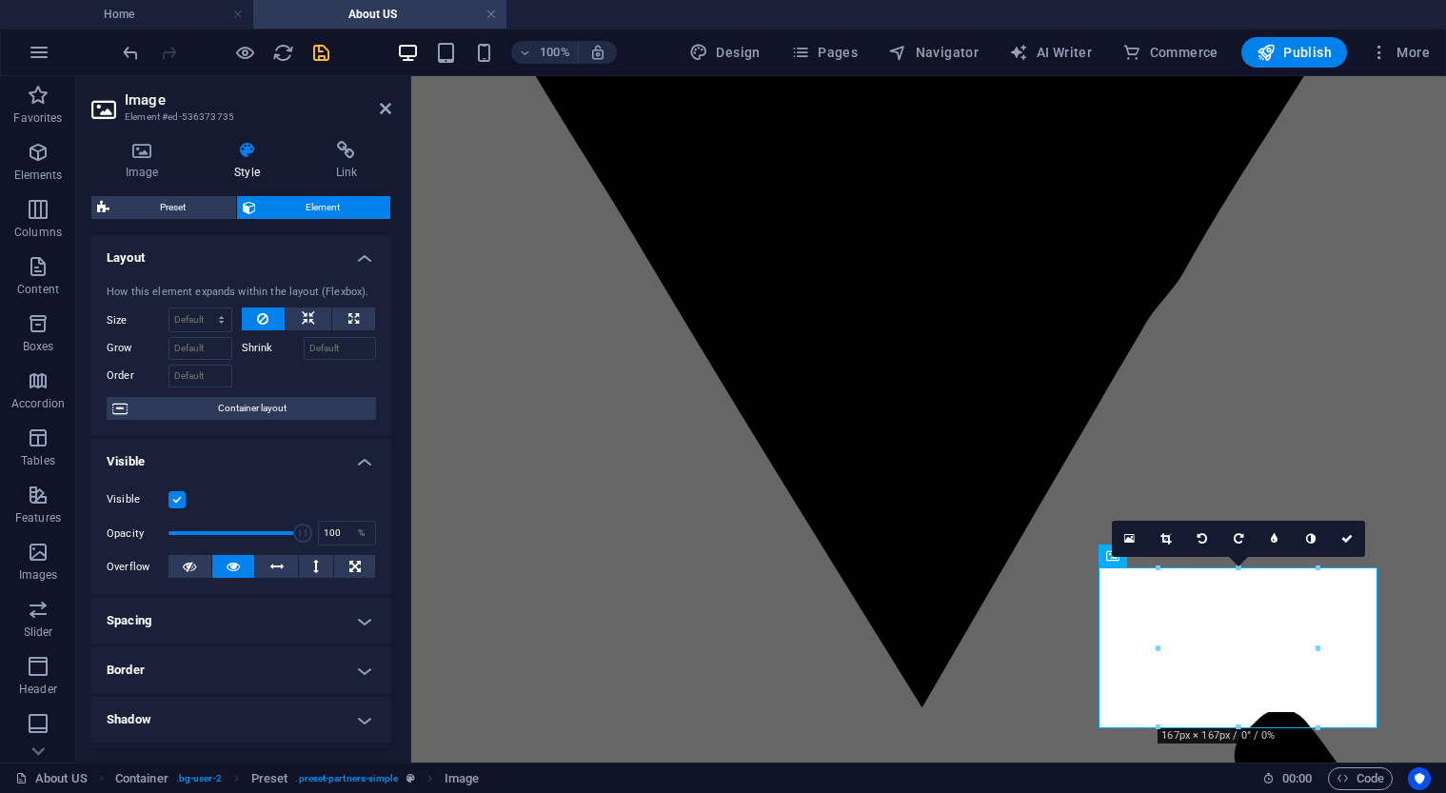
scroll to position [0, 0]
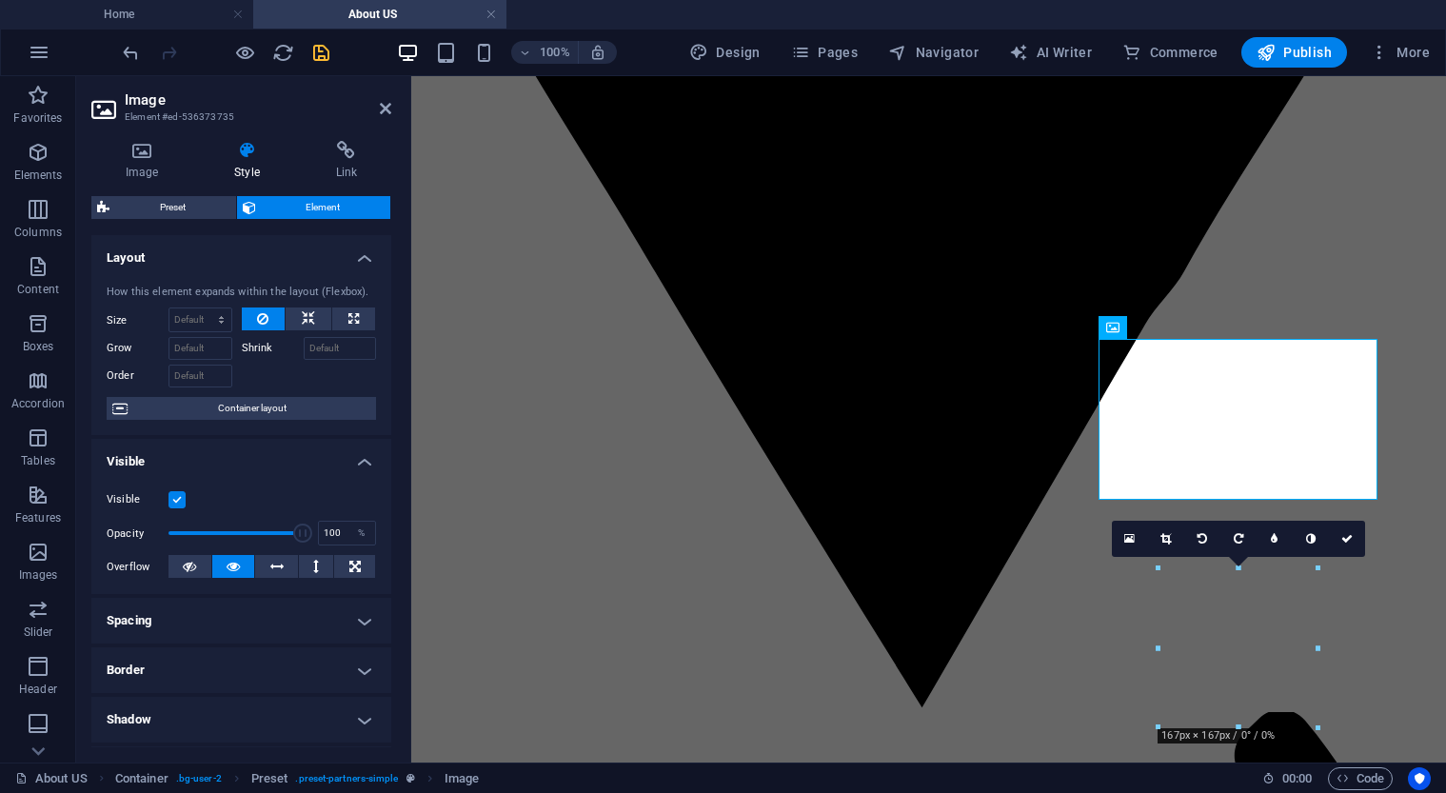
click at [147, 160] on h4 "Image" at bounding box center [145, 161] width 109 height 40
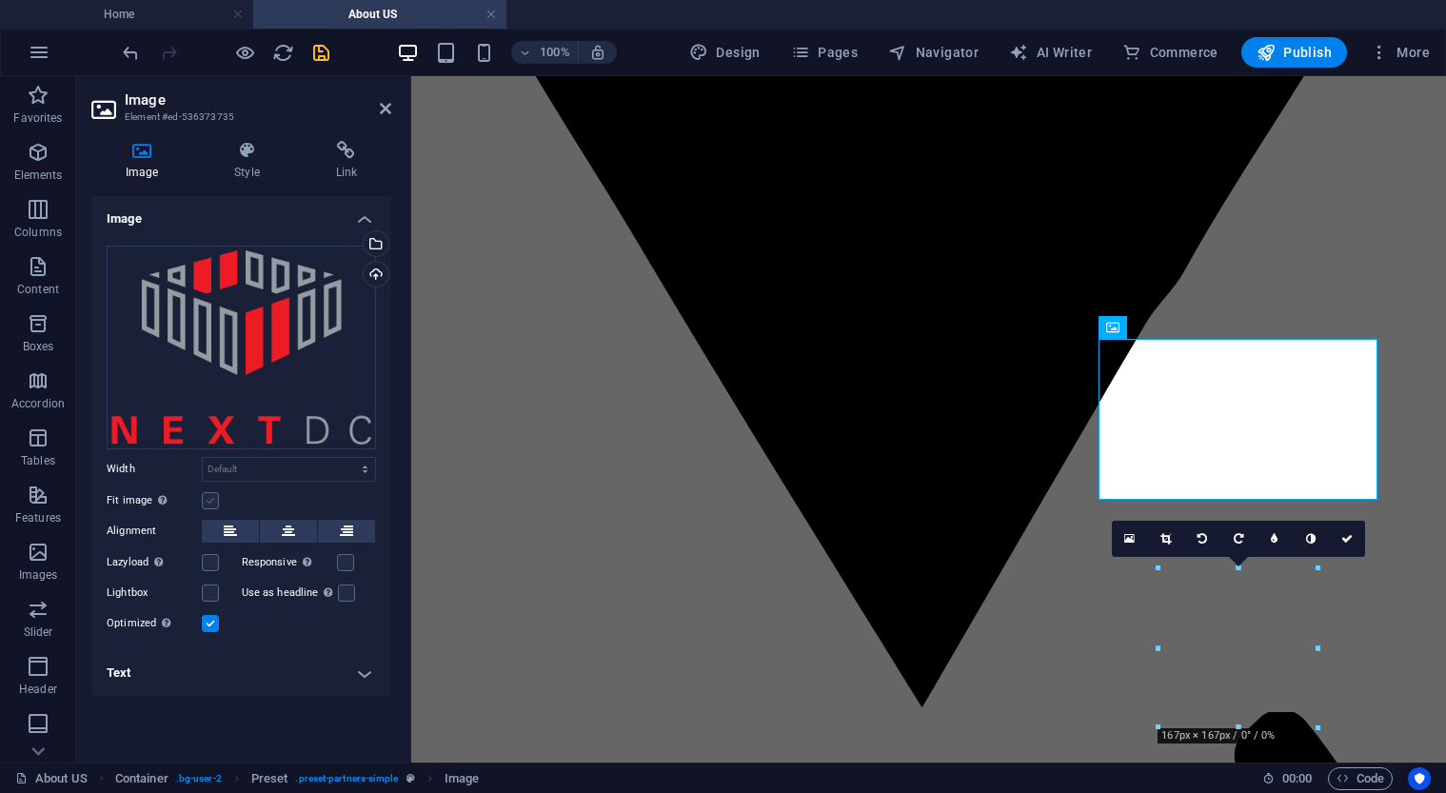
click at [216, 497] on label at bounding box center [210, 500] width 17 height 17
click at [0, 0] on input "Fit image Automatically fit image to a fixed width and height" at bounding box center [0, 0] width 0 height 0
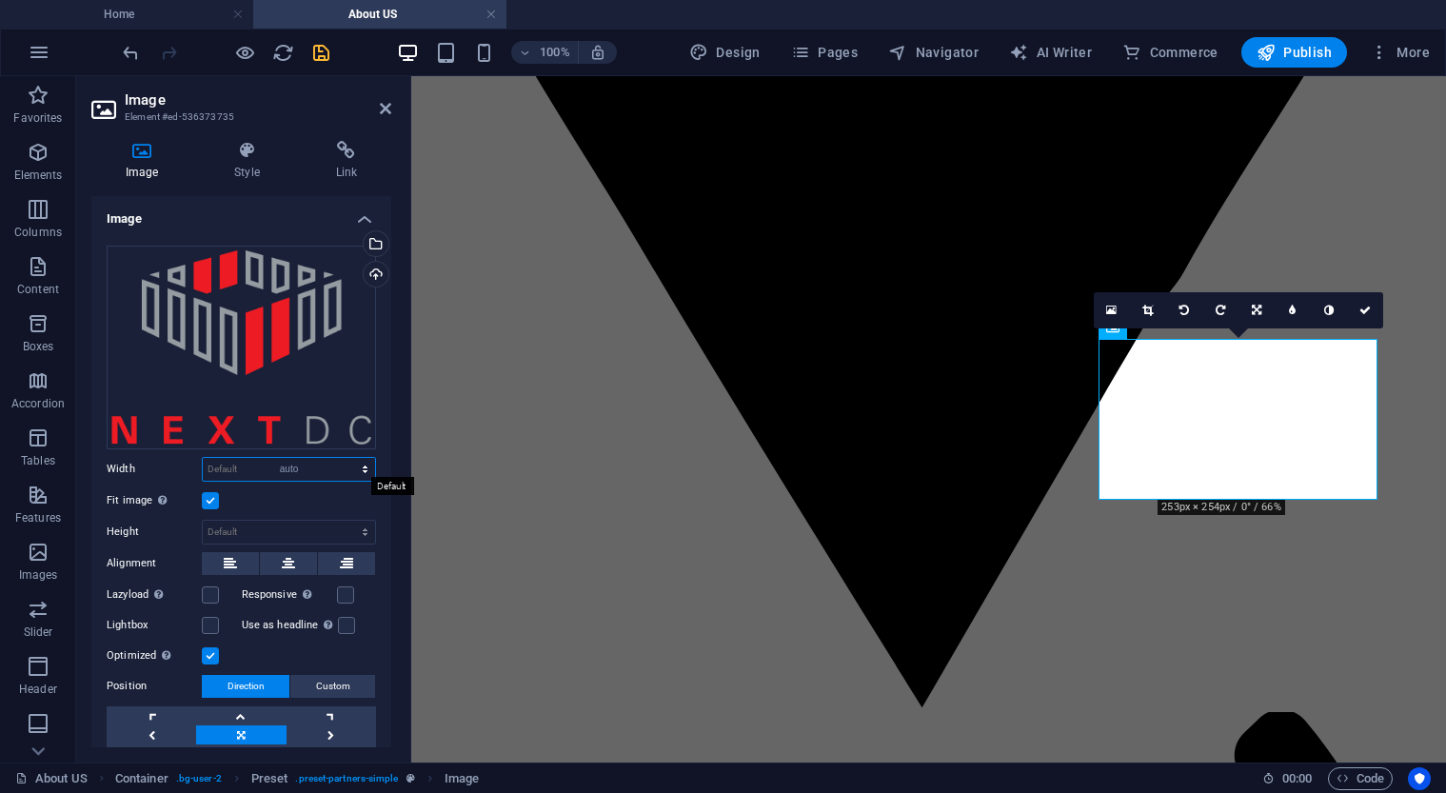
select select "DISABLED_OPTION_VALUE"
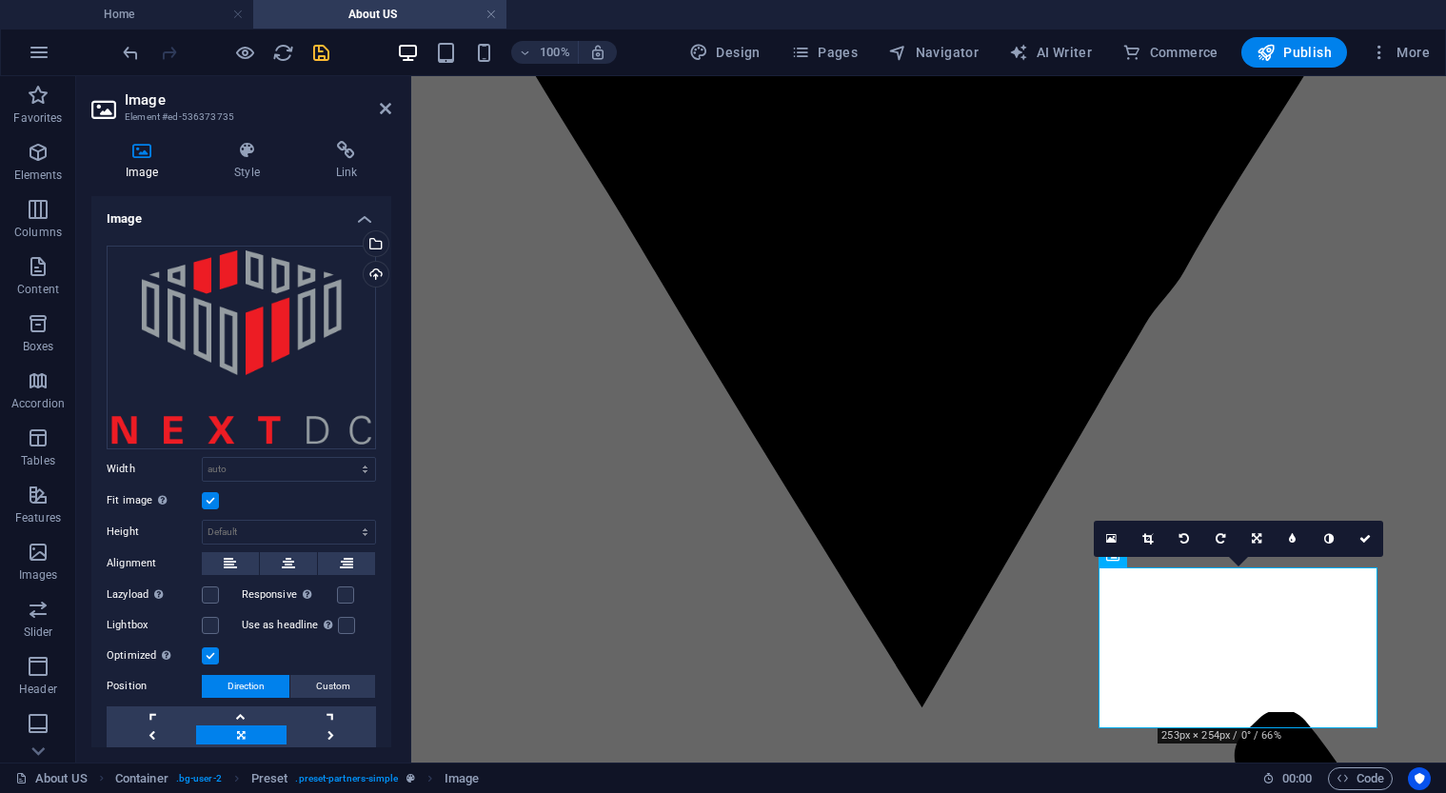
click at [205, 658] on label at bounding box center [210, 655] width 17 height 17
click at [0, 0] on input "Optimized Images are compressed to improve page speed." at bounding box center [0, 0] width 0 height 0
click at [205, 658] on label at bounding box center [210, 655] width 17 height 17
click at [0, 0] on input "Optimized Images are compressed to improve page speed." at bounding box center [0, 0] width 0 height 0
click at [250, 173] on h4 "Style" at bounding box center [250, 161] width 101 height 40
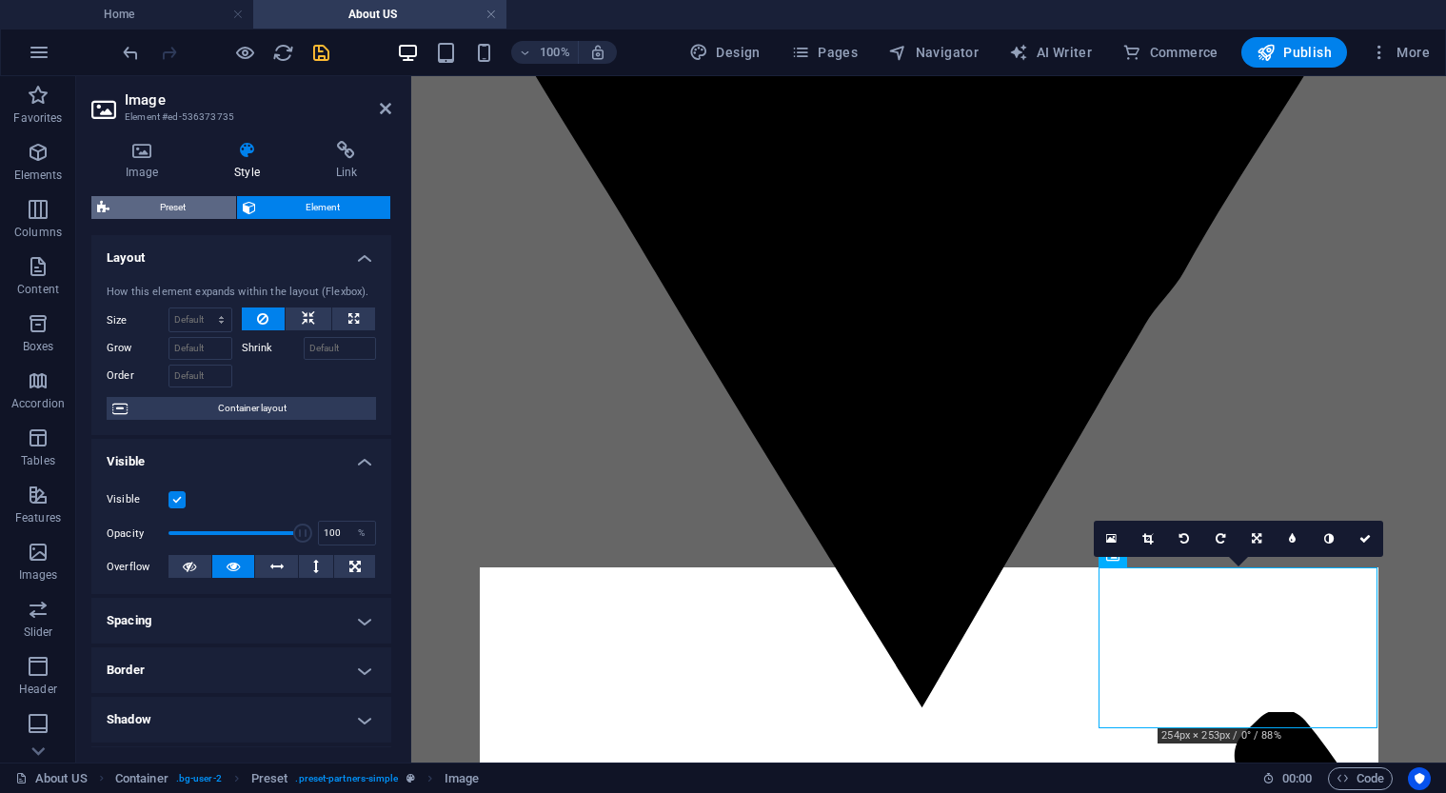
click at [203, 208] on span "Preset" at bounding box center [172, 207] width 115 height 23
select select "16/9"
select select "px"
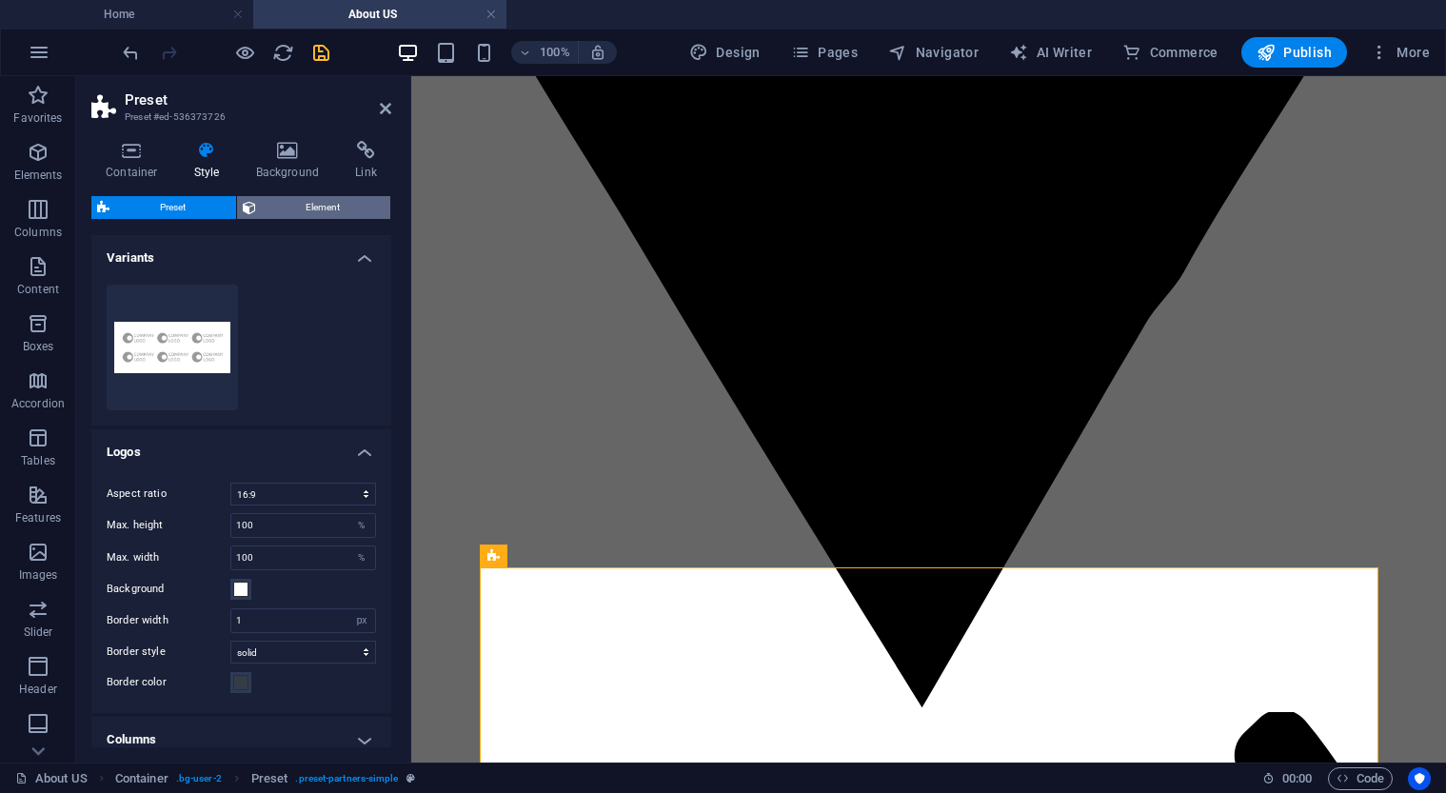
click at [295, 200] on span "Element" at bounding box center [324, 207] width 124 height 23
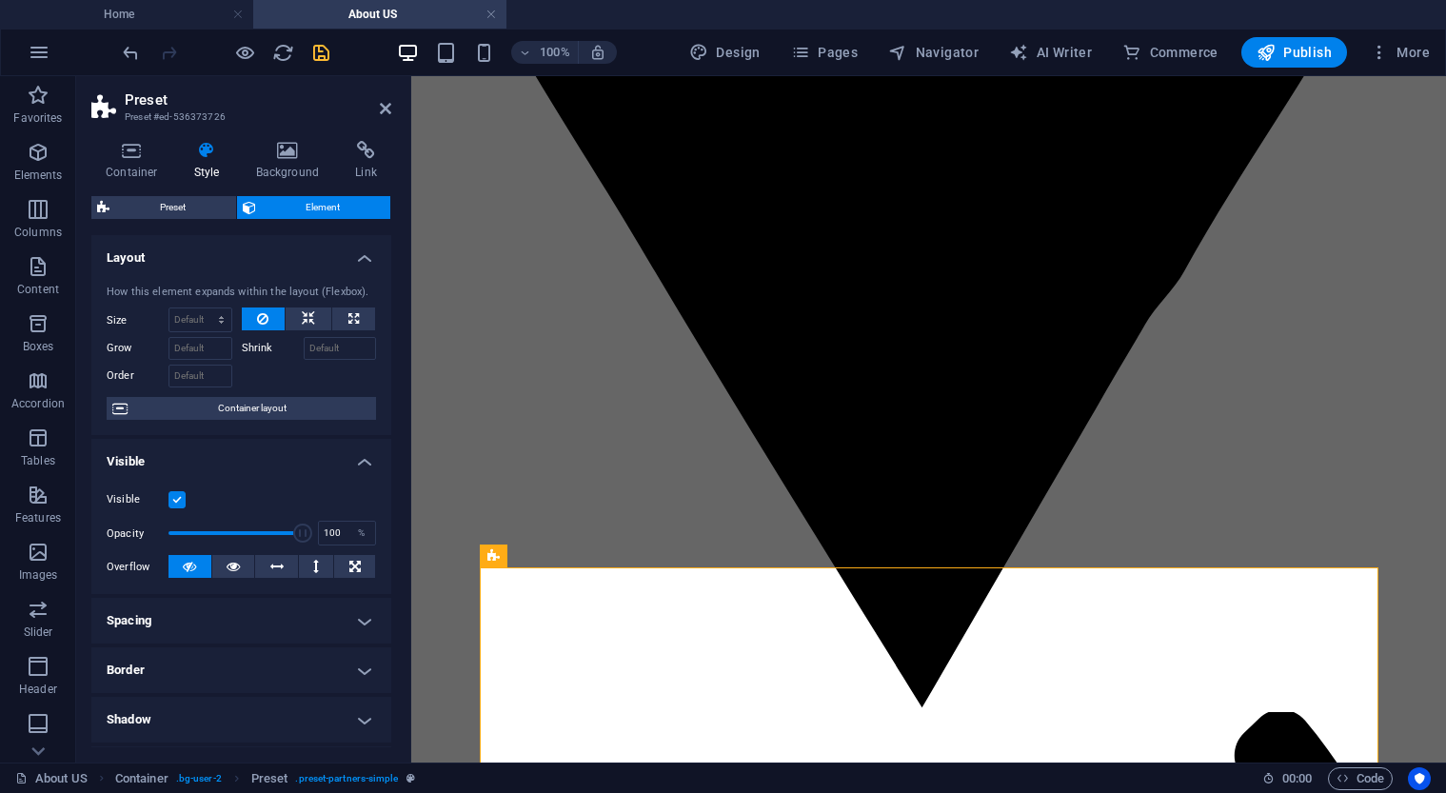
click at [174, 492] on label at bounding box center [177, 499] width 17 height 17
click at [0, 0] on input "Visible" at bounding box center [0, 0] width 0 height 0
click at [174, 492] on label at bounding box center [177, 499] width 17 height 17
click at [0, 0] on input "Visible" at bounding box center [0, 0] width 0 height 0
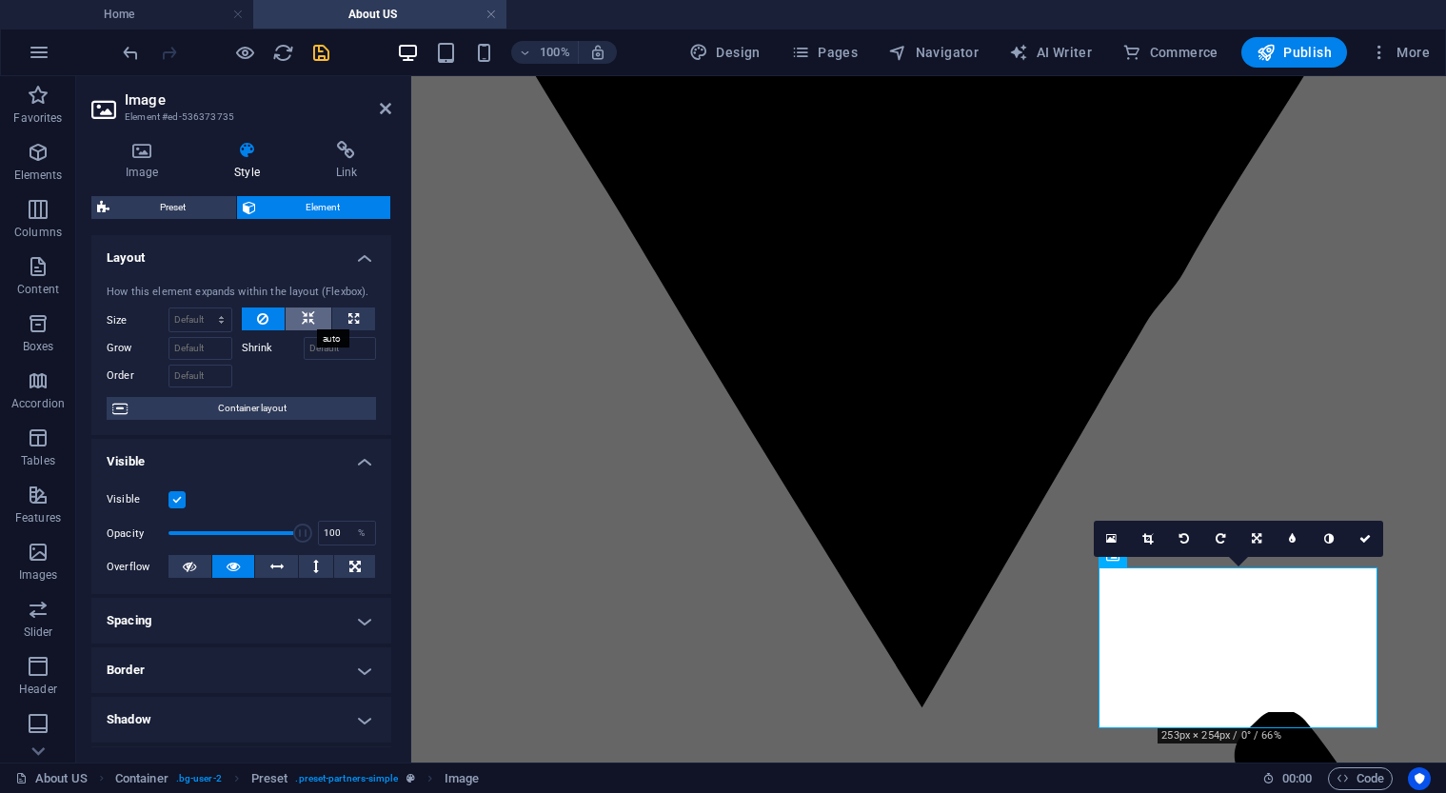
click at [315, 316] on button at bounding box center [309, 318] width 46 height 23
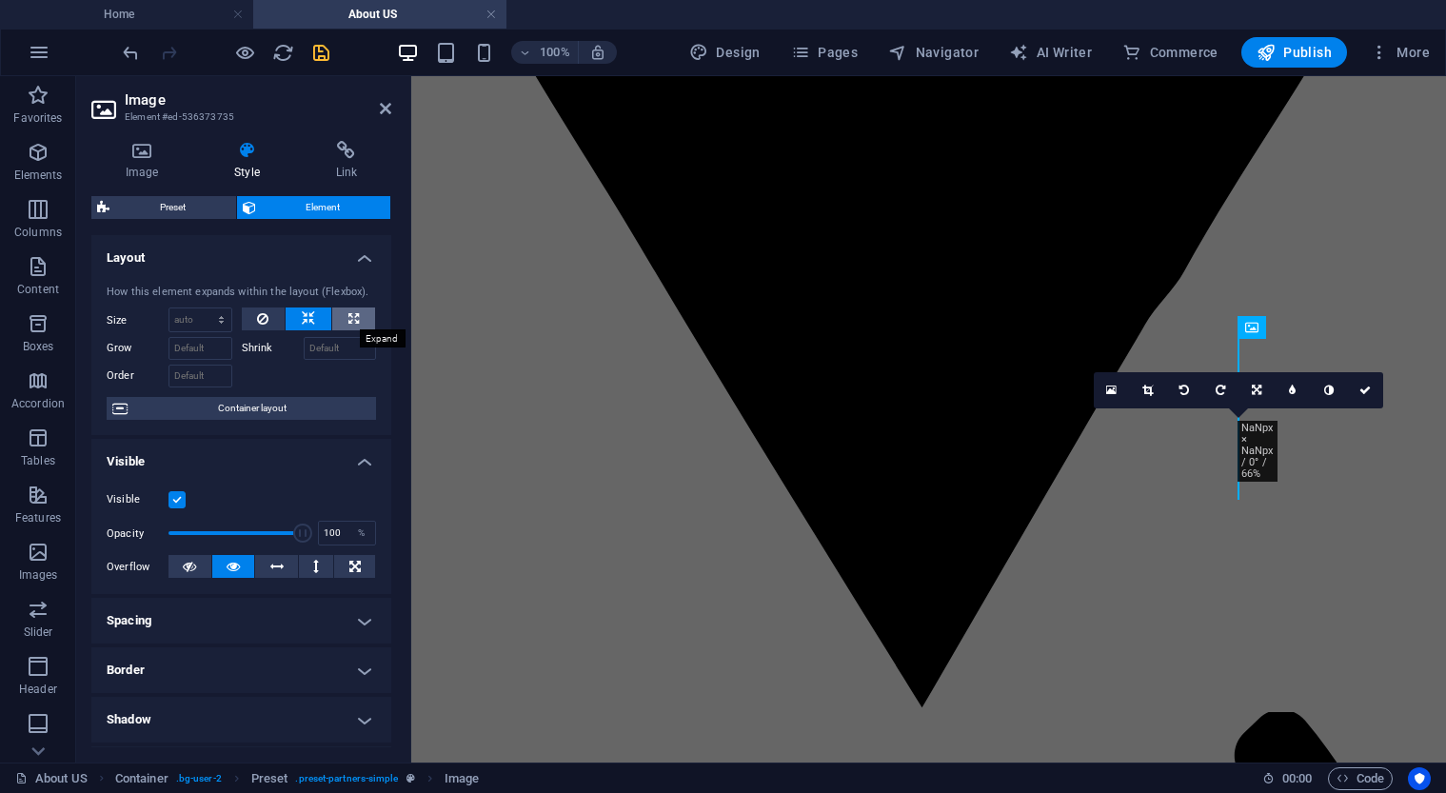
click at [344, 317] on button at bounding box center [353, 318] width 43 height 23
type input "100"
select select "%"
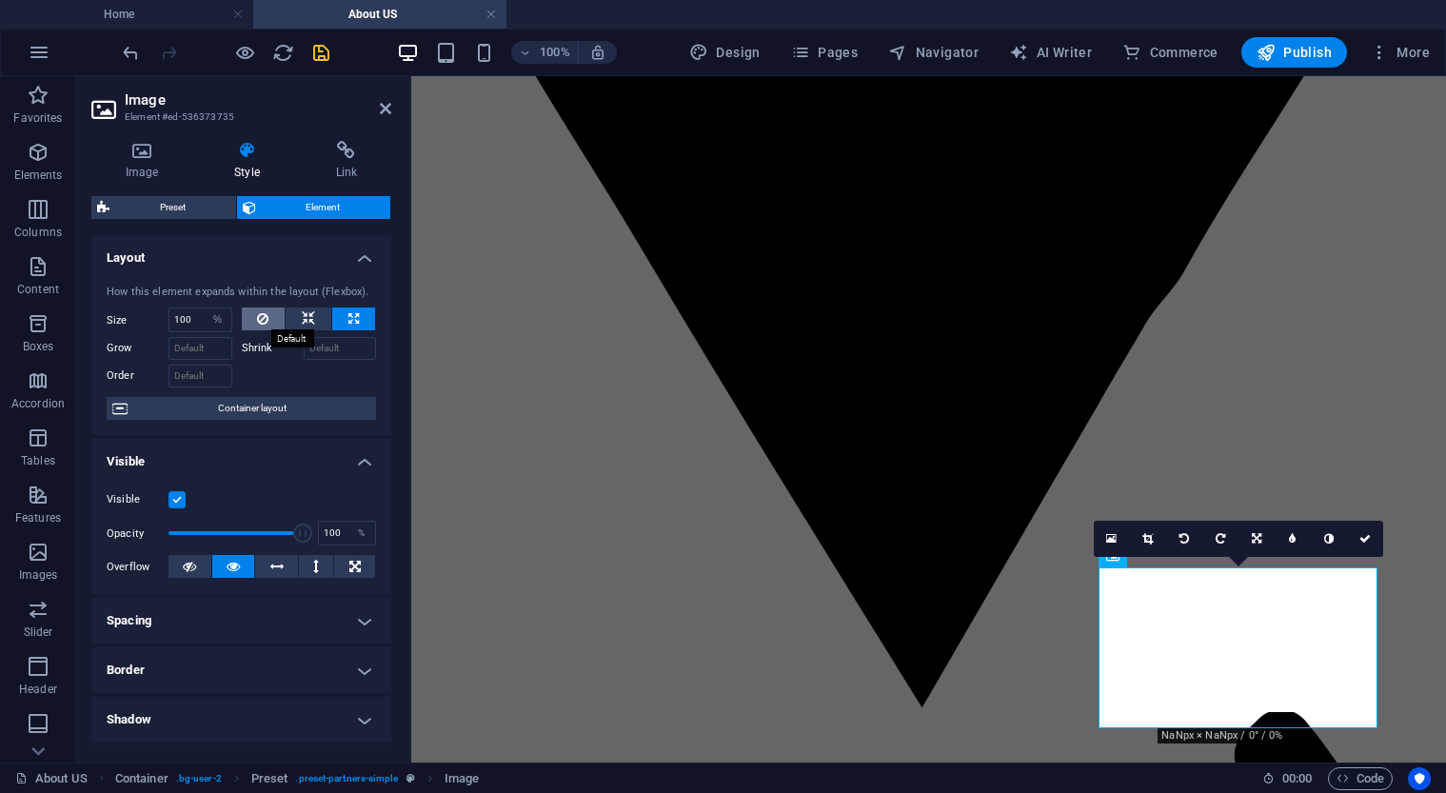
click at [259, 317] on icon at bounding box center [262, 318] width 11 height 23
select select "DISABLED_OPTION_VALUE"
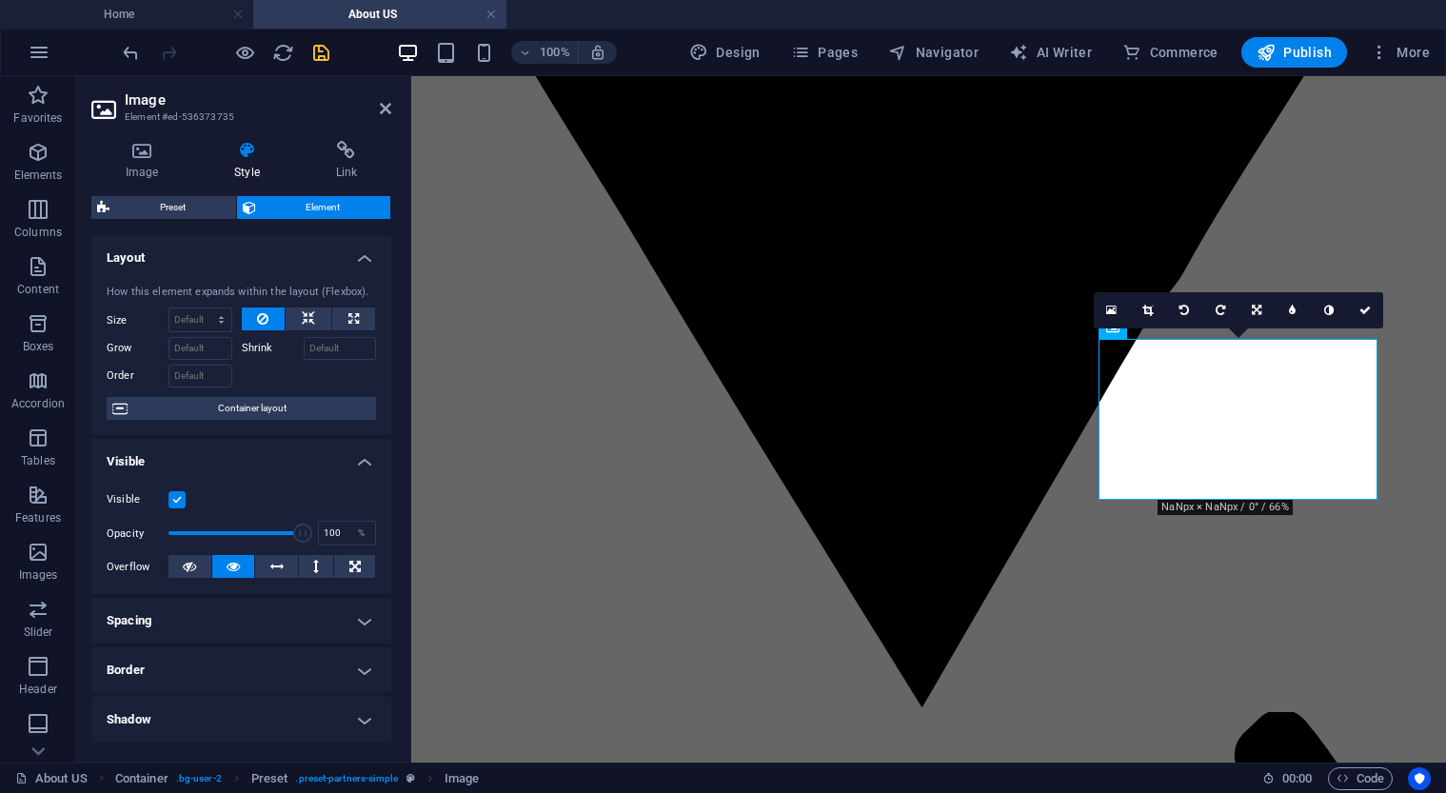
click at [259, 343] on label "Shrink" at bounding box center [273, 348] width 62 height 23
click at [304, 343] on input "Shrink" at bounding box center [340, 348] width 73 height 23
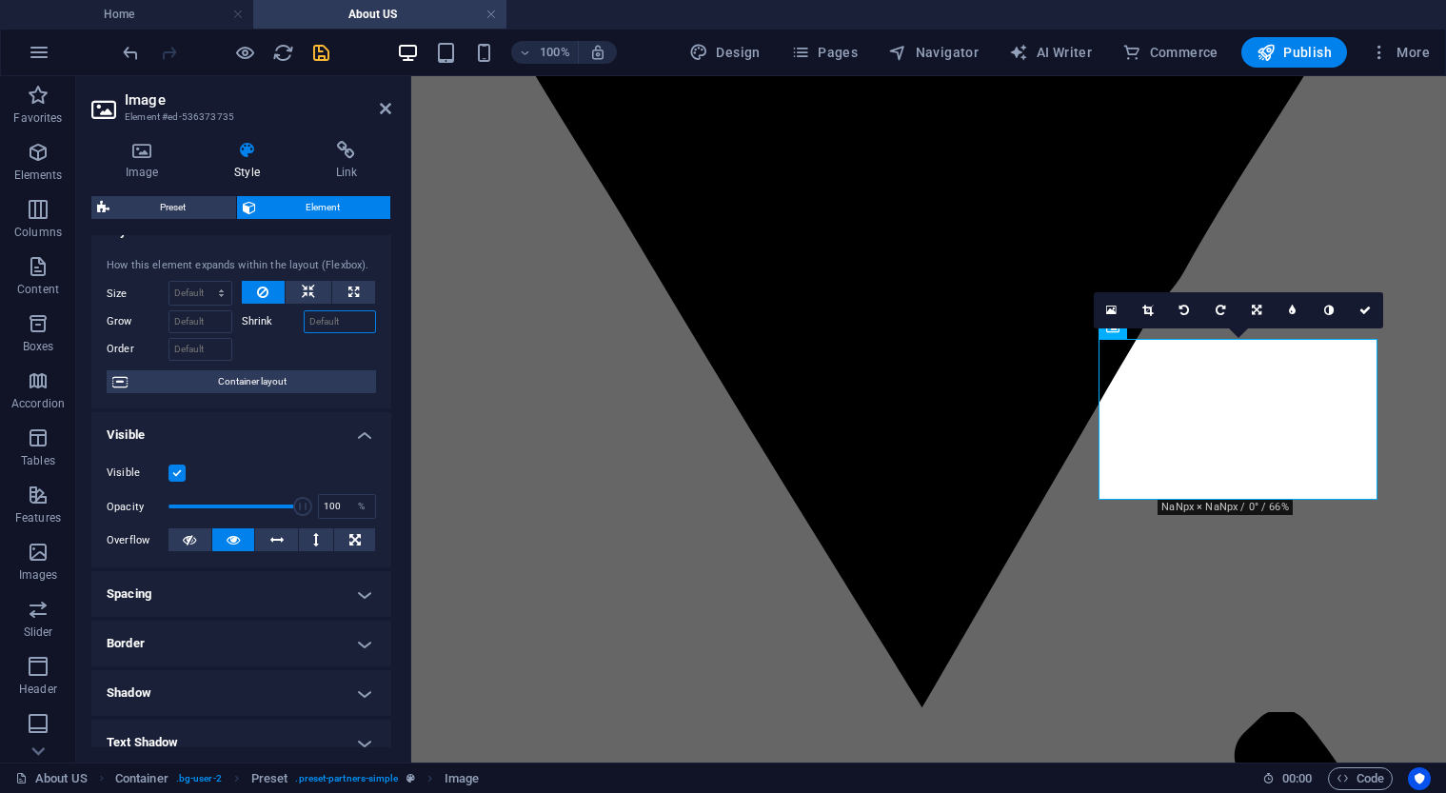
scroll to position [33, 0]
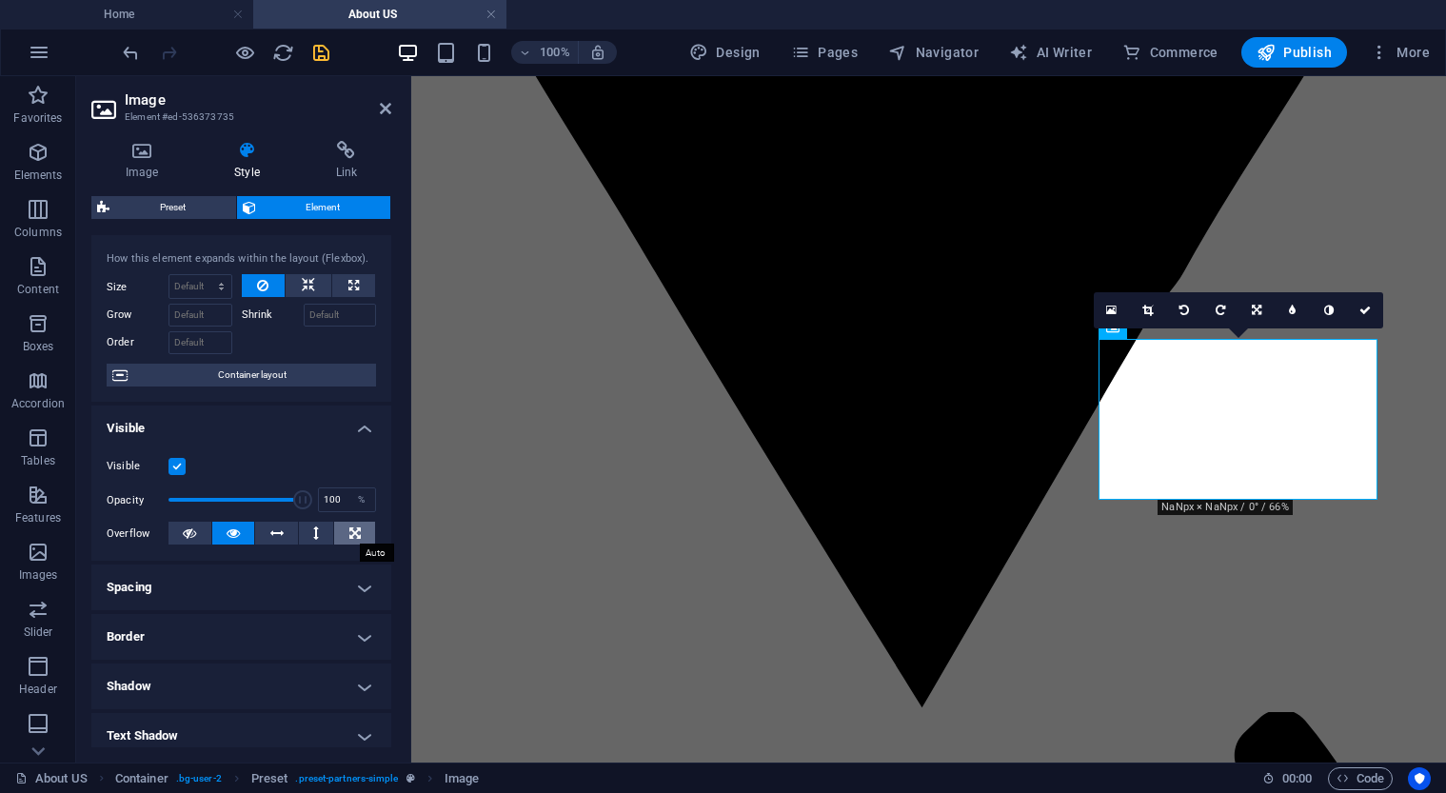
click at [350, 538] on icon at bounding box center [354, 533] width 11 height 23
click at [302, 536] on button at bounding box center [316, 533] width 35 height 23
click at [289, 533] on button at bounding box center [276, 533] width 43 height 23
click at [252, 535] on button at bounding box center [233, 533] width 43 height 23
click at [198, 534] on button at bounding box center [190, 533] width 43 height 23
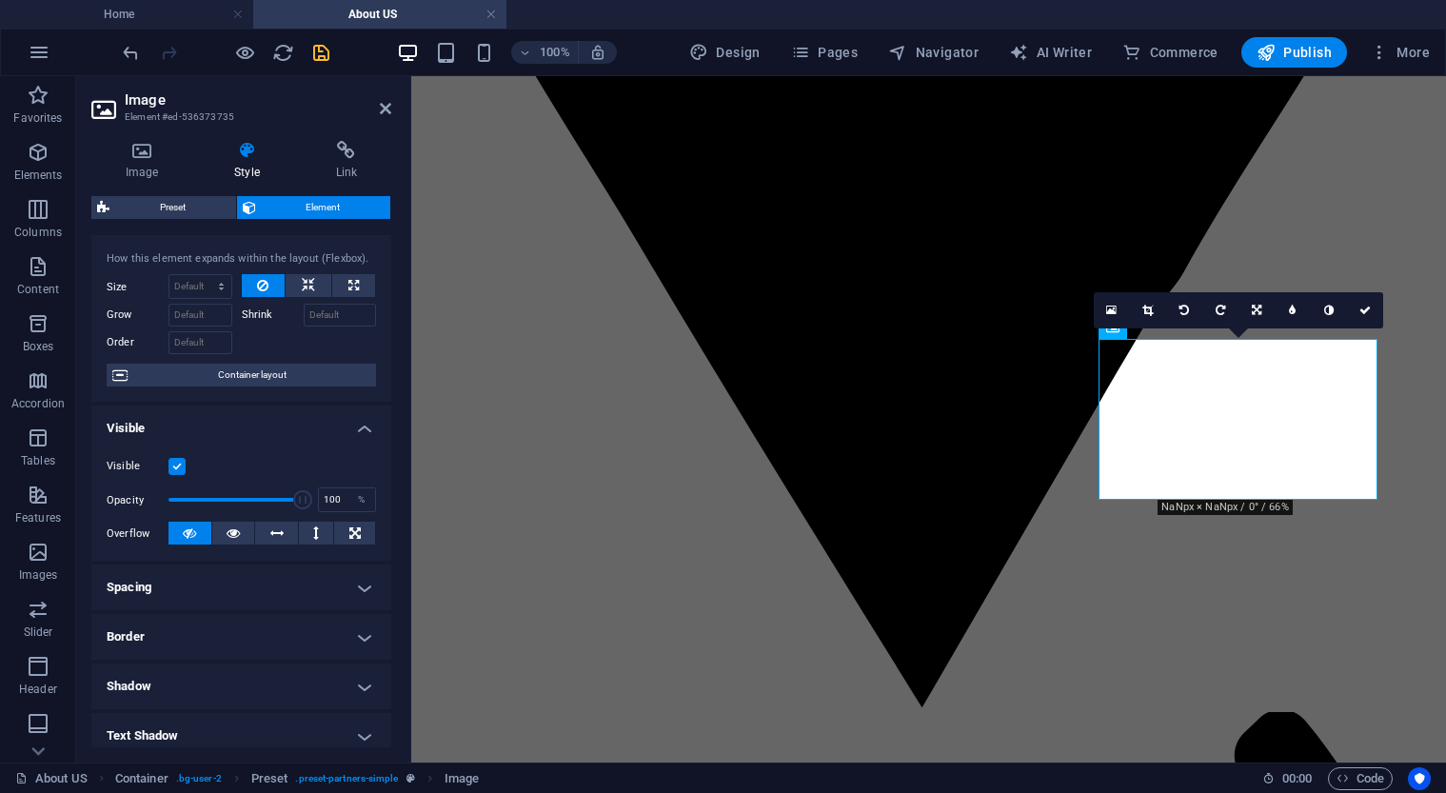
click at [205, 582] on h4 "Spacing" at bounding box center [241, 588] width 300 height 46
click at [205, 582] on h4 "Spacing" at bounding box center [241, 582] width 300 height 34
click at [177, 625] on h4 "Border" at bounding box center [241, 637] width 300 height 46
click at [177, 625] on h4 "Border" at bounding box center [241, 631] width 300 height 34
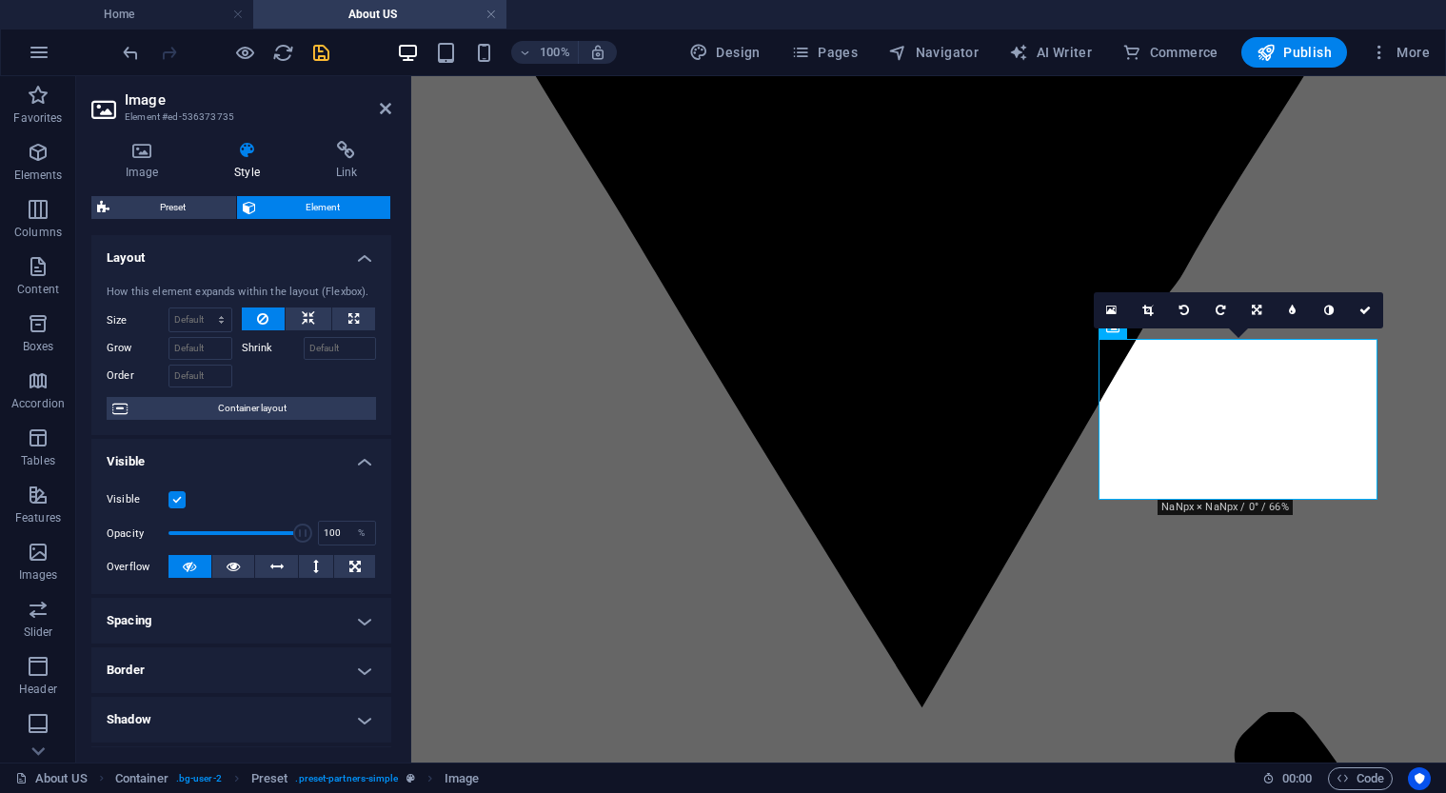
scroll to position [0, 0]
click at [142, 158] on icon at bounding box center [141, 150] width 101 height 19
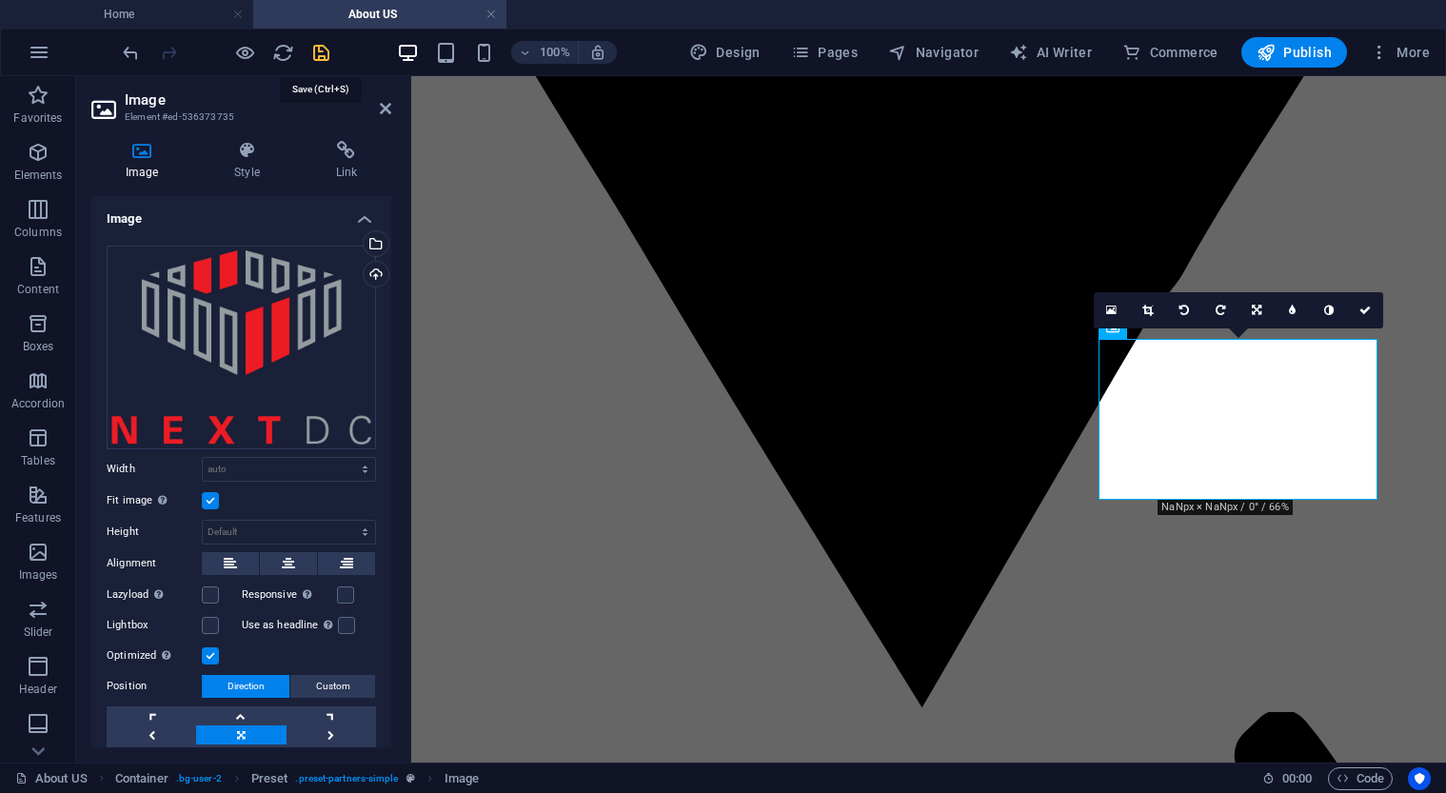
click at [318, 56] on icon "save" at bounding box center [321, 53] width 22 height 22
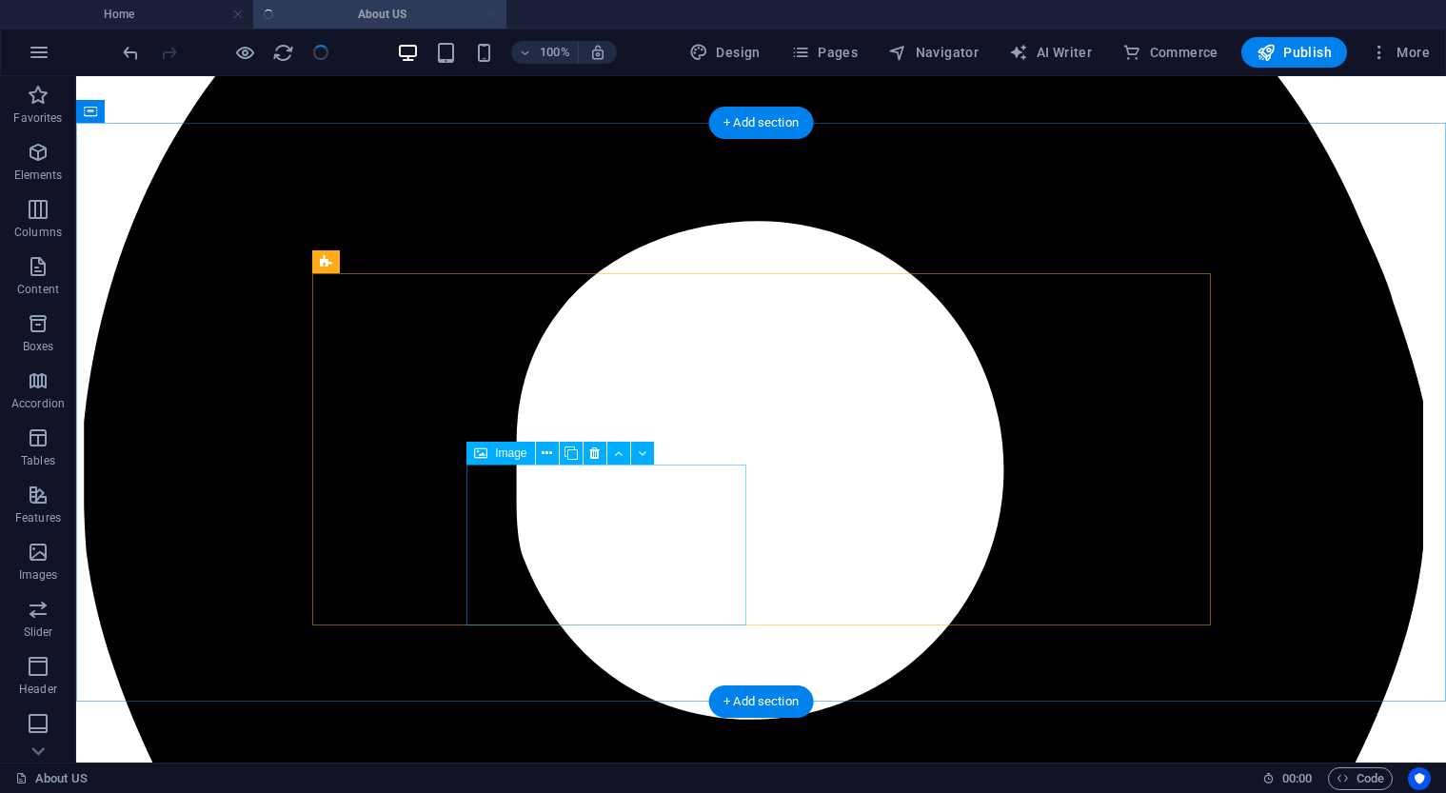
scroll to position [4492, 0]
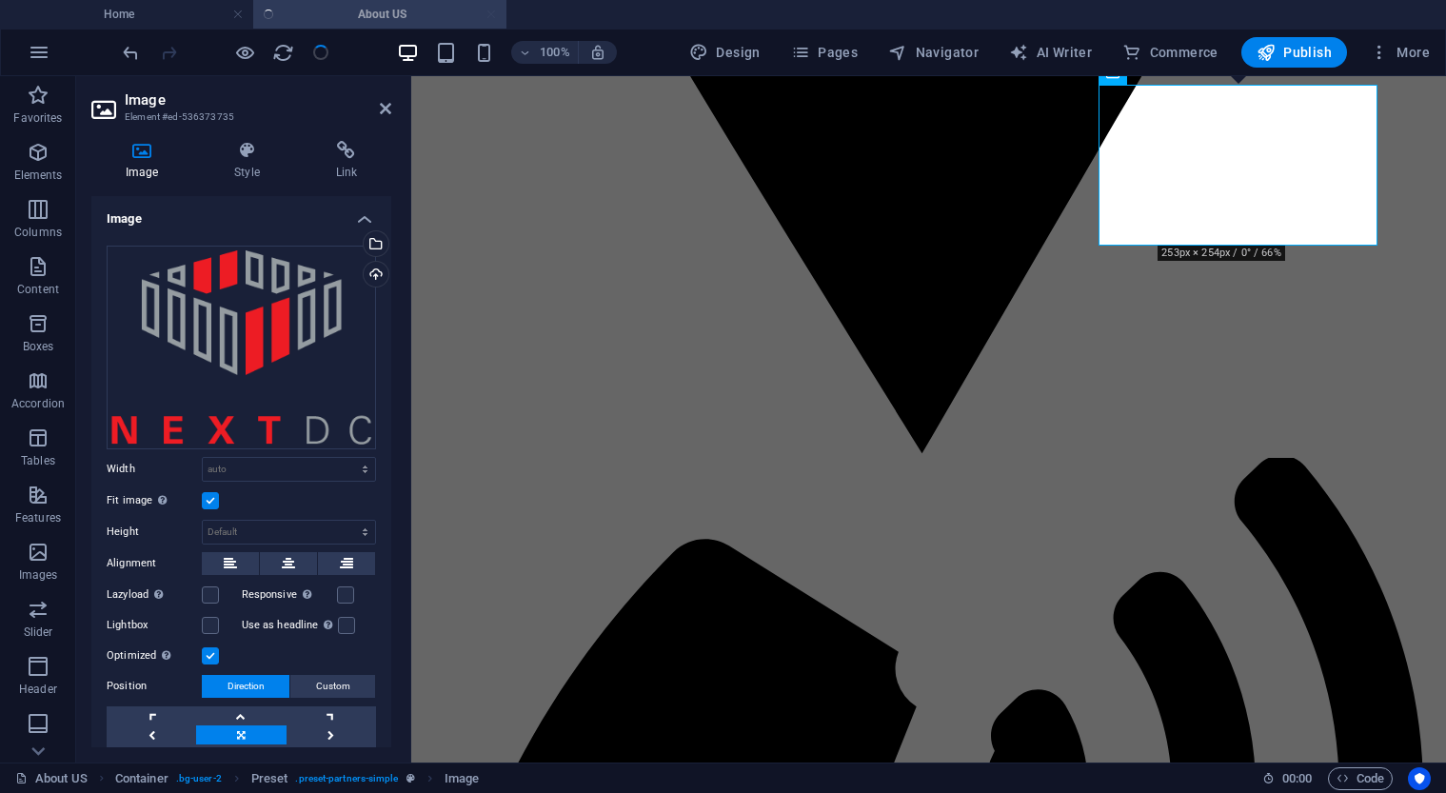
scroll to position [1, 0]
click at [367, 278] on div "Upload" at bounding box center [374, 275] width 29 height 29
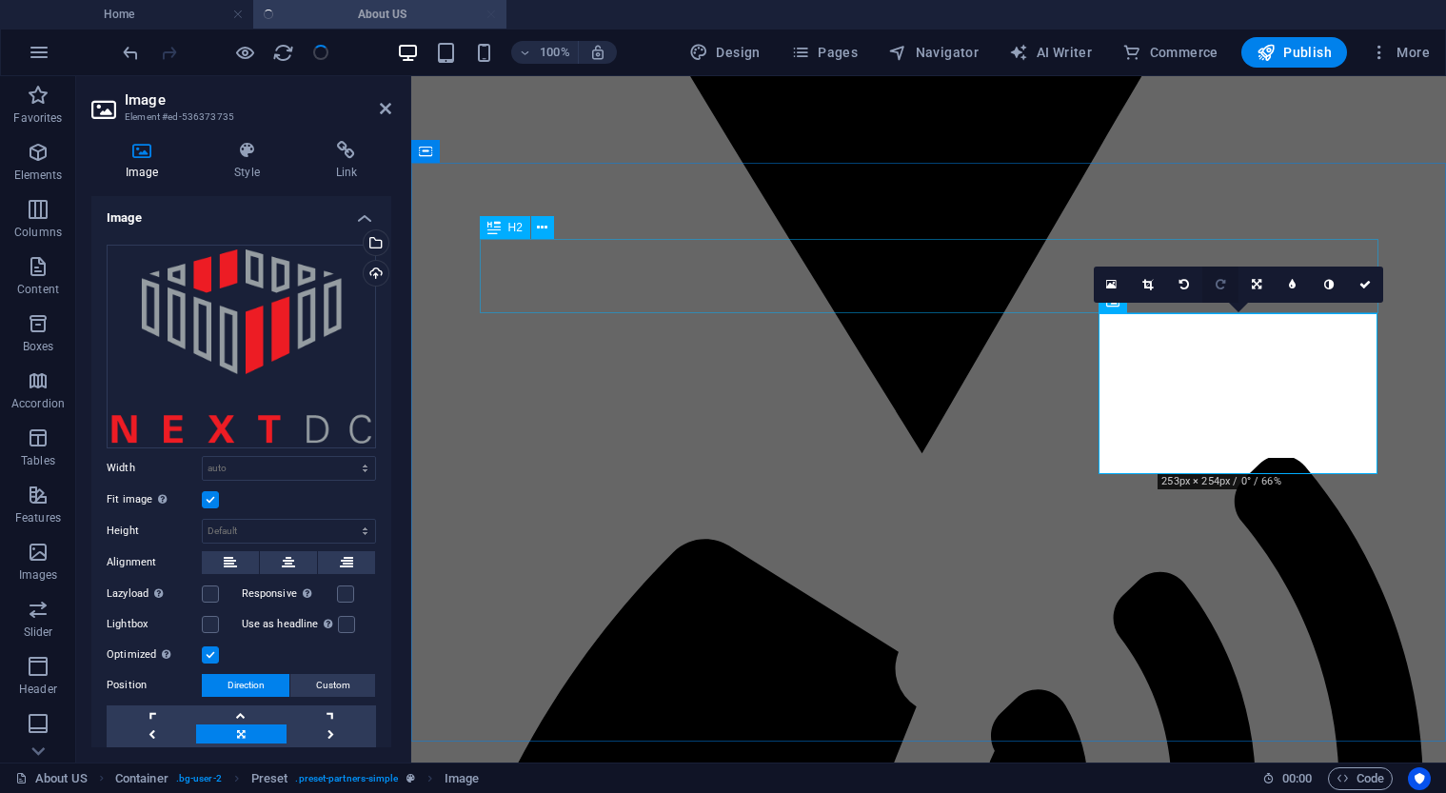
click at [1219, 282] on icon at bounding box center [1221, 284] width 10 height 11
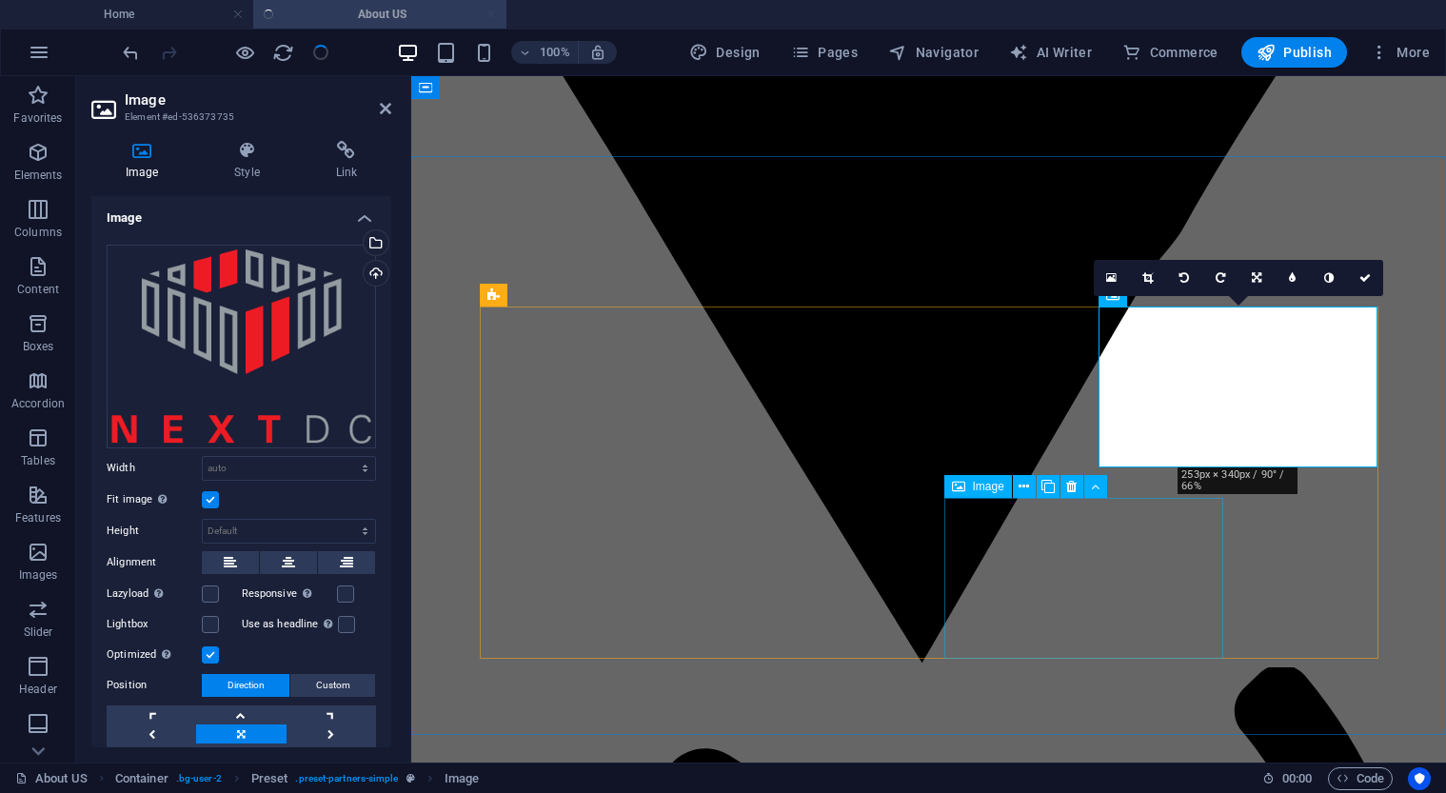
scroll to position [4270, 0]
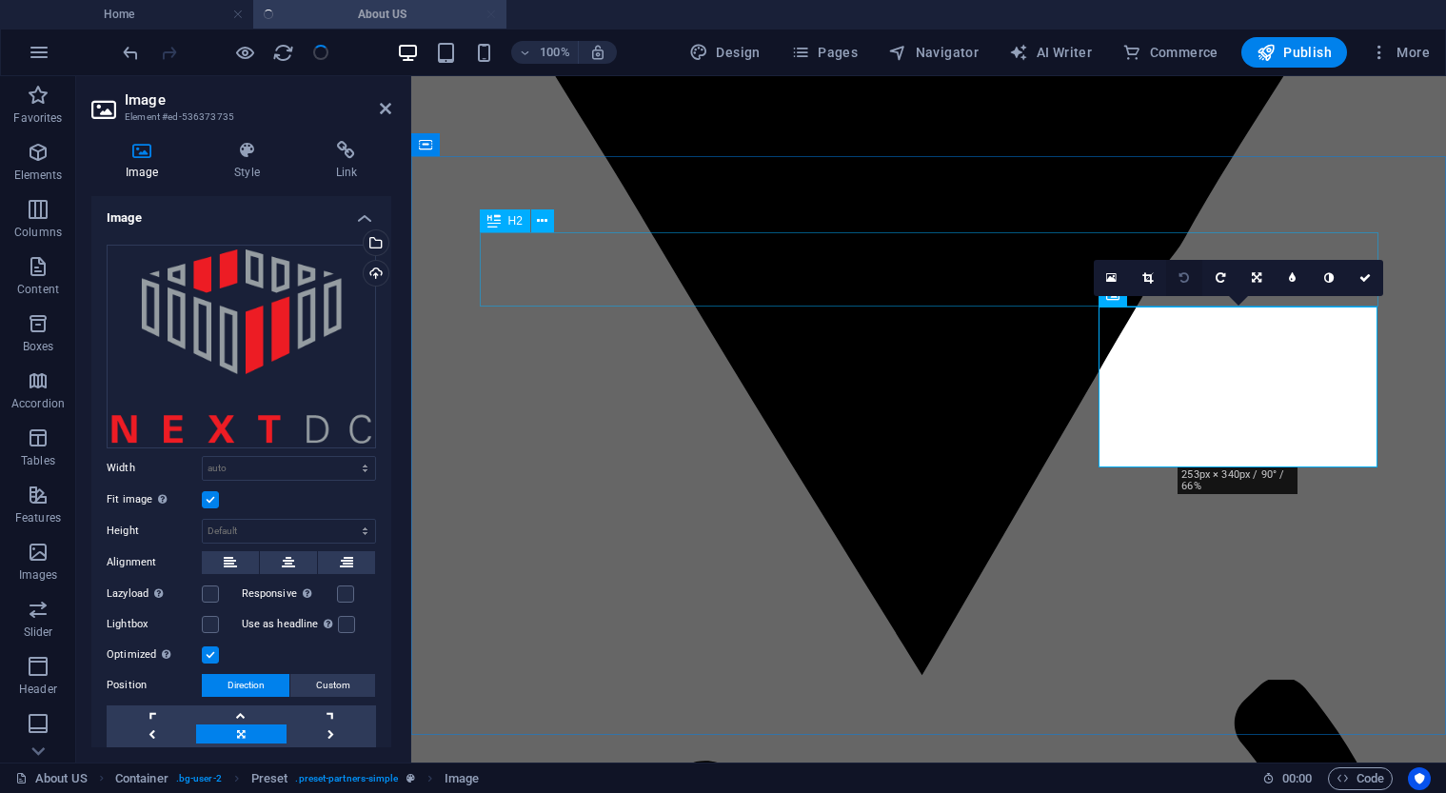
click at [1185, 270] on link at bounding box center [1184, 278] width 36 height 36
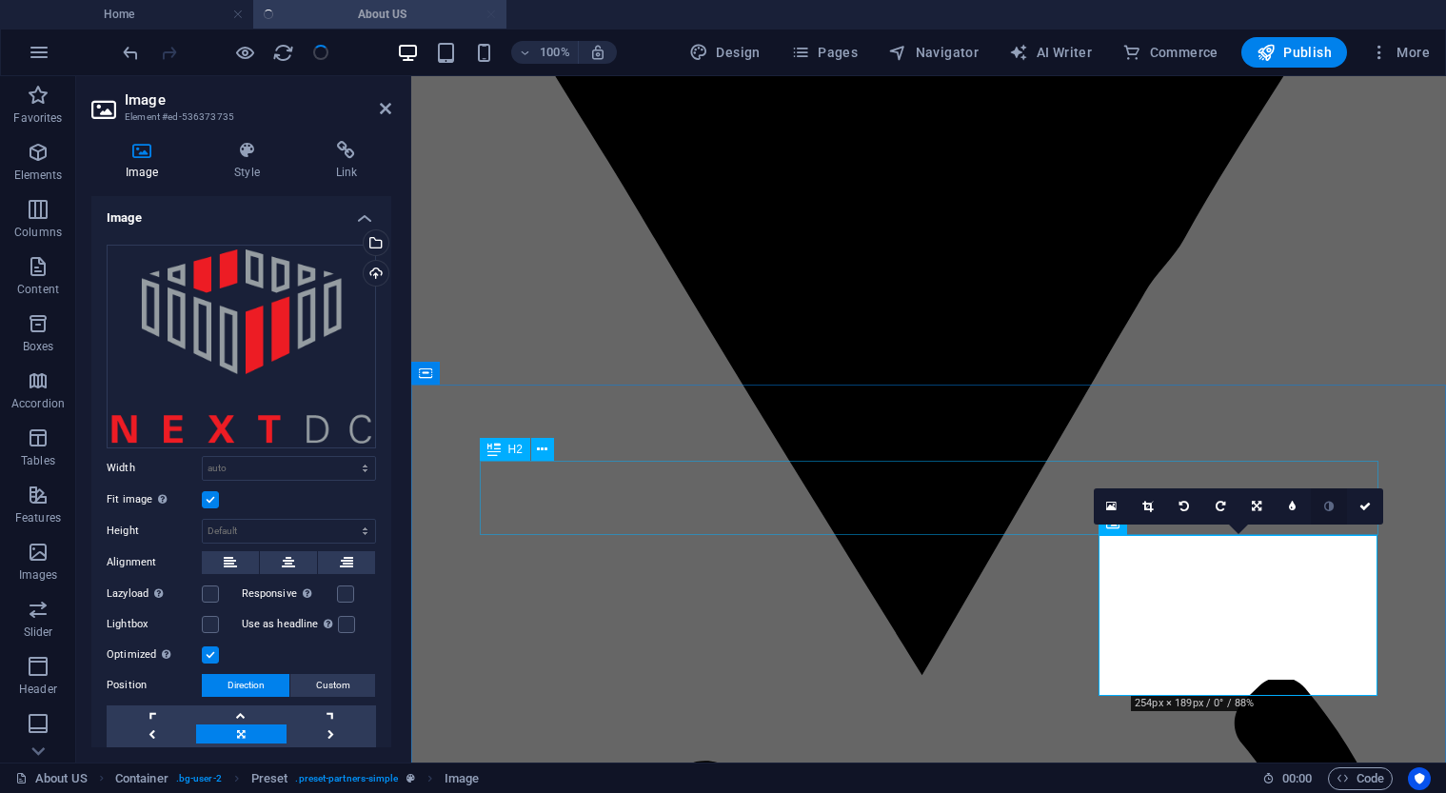
click at [1336, 508] on link at bounding box center [1329, 506] width 36 height 36
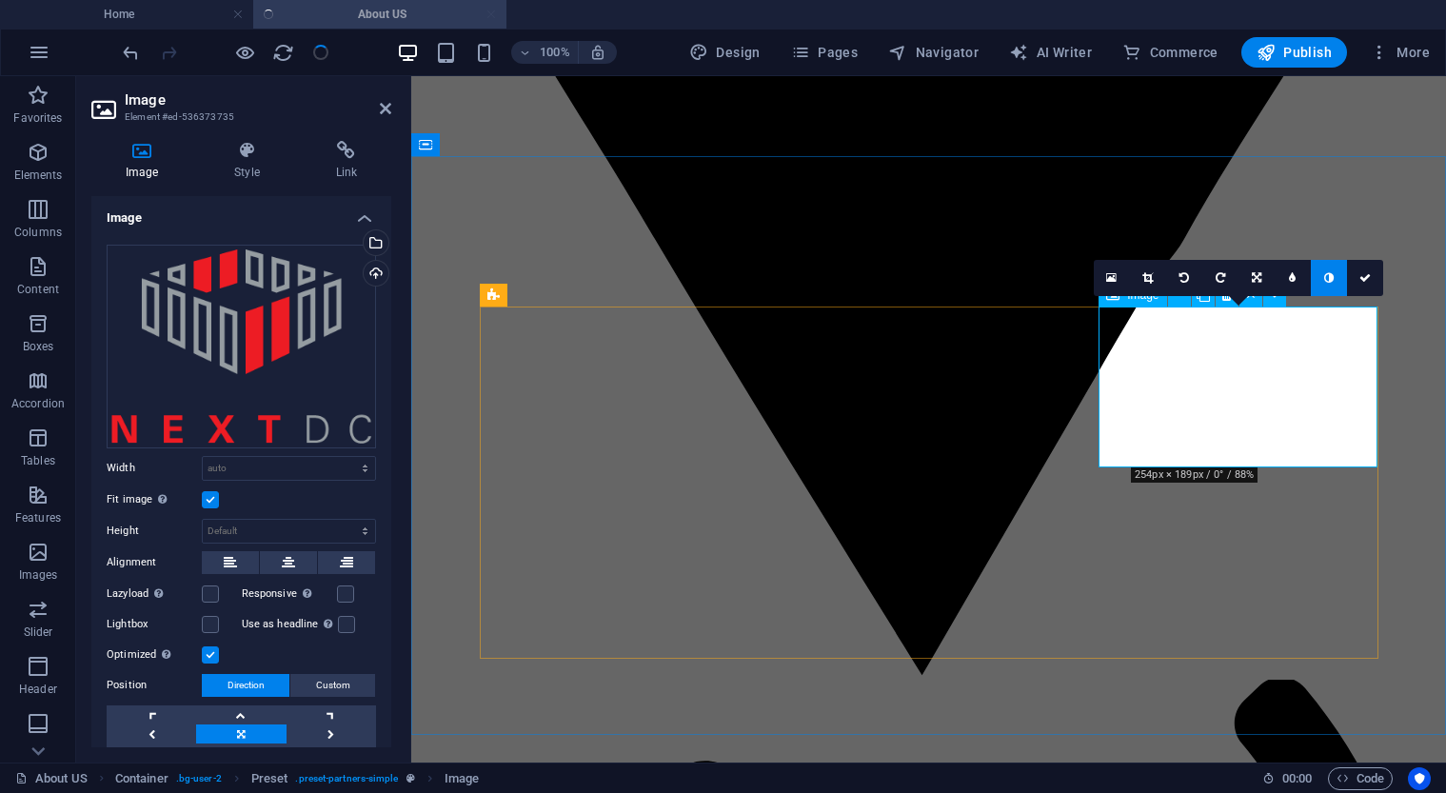
click at [1330, 279] on icon at bounding box center [1329, 277] width 10 height 11
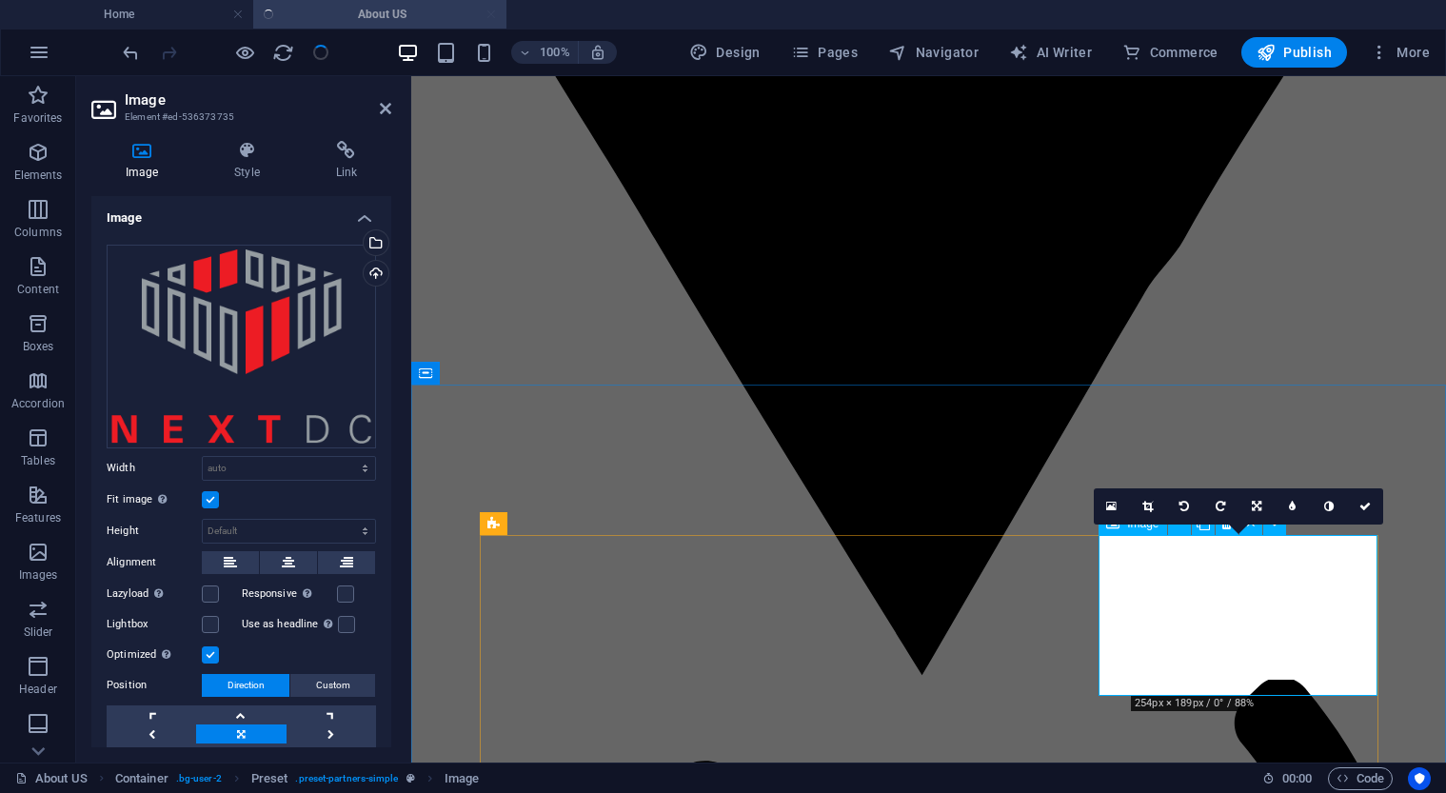
click at [1365, 502] on icon at bounding box center [1364, 506] width 11 height 11
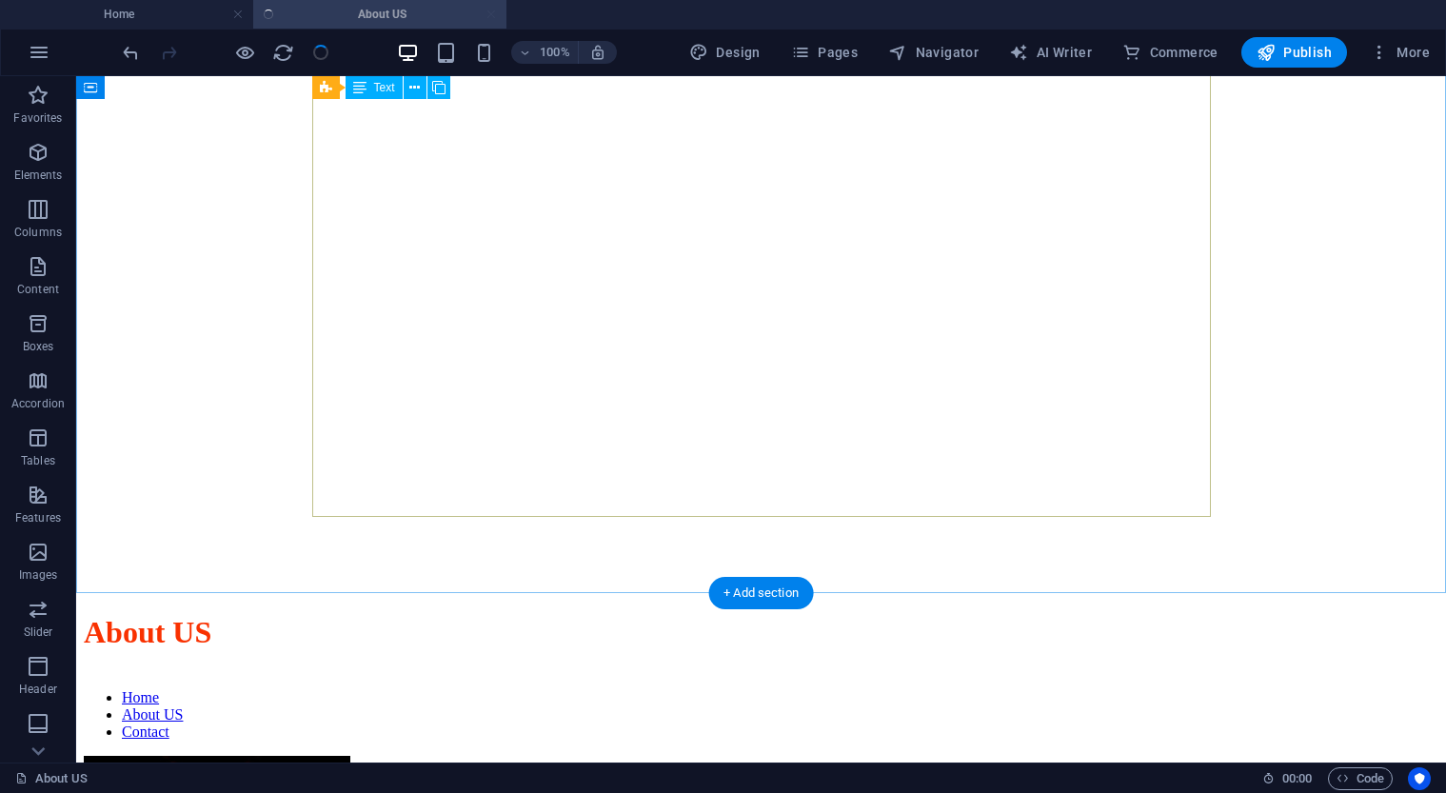
scroll to position [3438, 0]
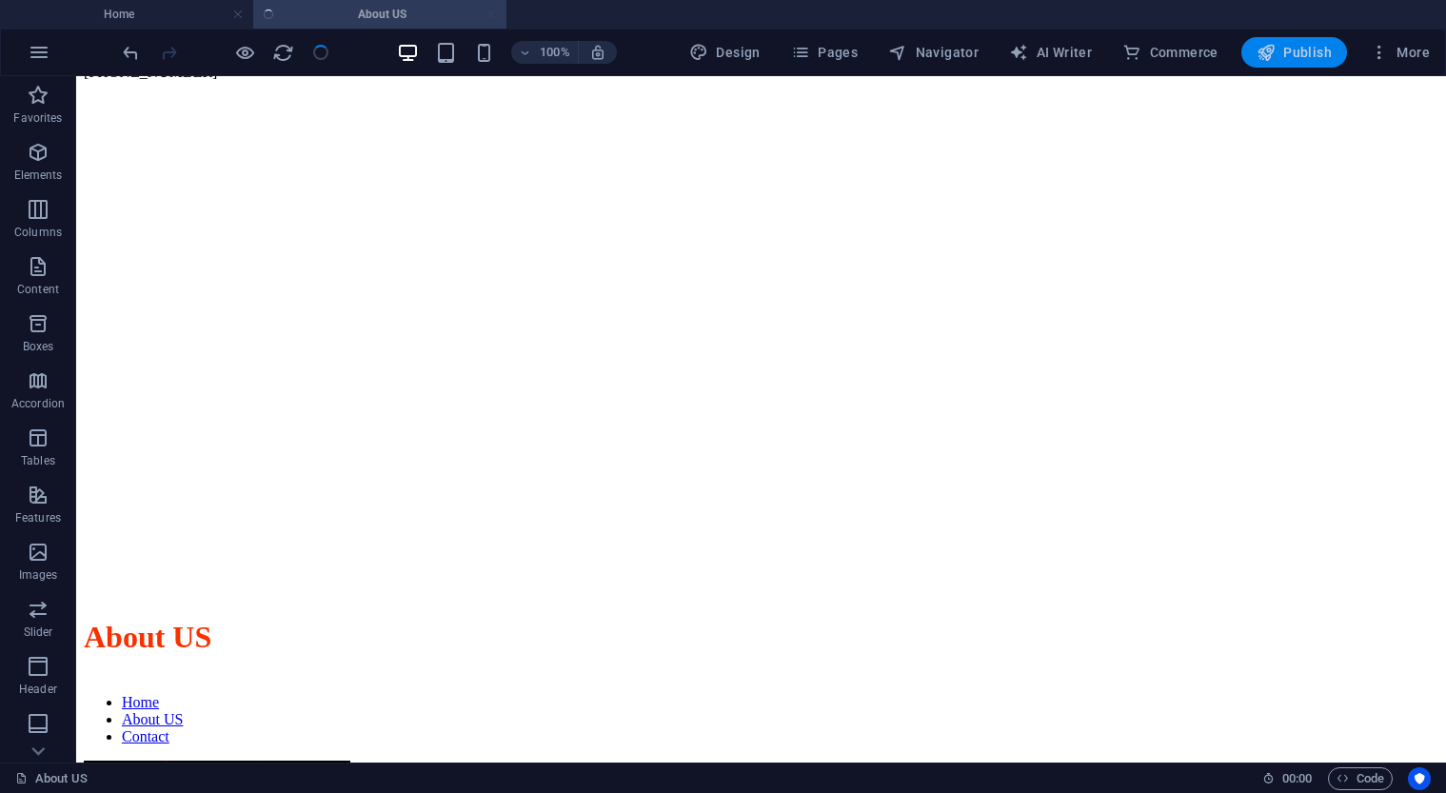
click at [1283, 55] on span "Publish" at bounding box center [1294, 52] width 75 height 19
